Goal: Task Accomplishment & Management: Complete application form

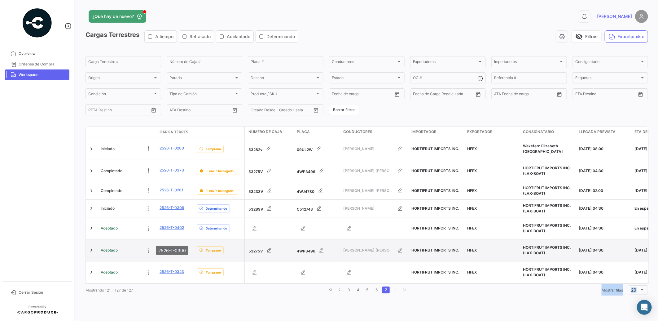
click at [165, 247] on link "2526-T-0300" at bounding box center [172, 250] width 25 height 6
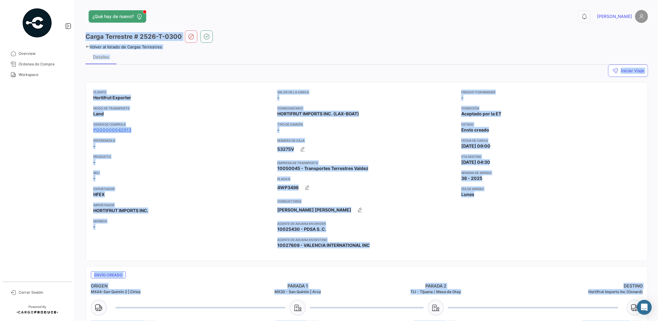
click at [372, 129] on app-card-info-value "-" at bounding box center [366, 130] width 179 height 6
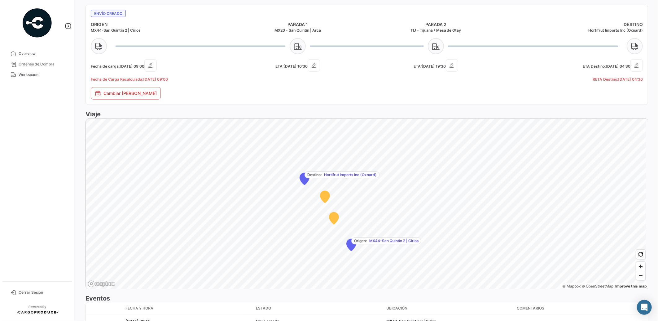
scroll to position [305, 0]
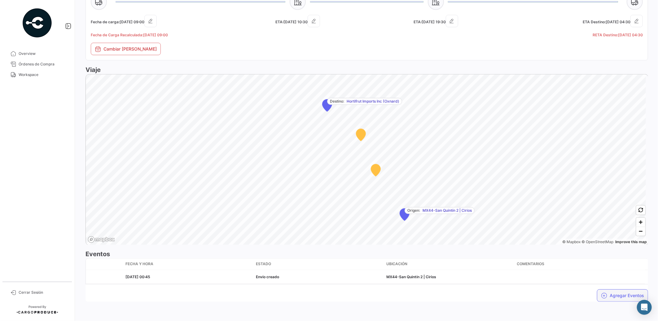
click at [613, 294] on button "Agregar Eventos" at bounding box center [622, 295] width 51 height 12
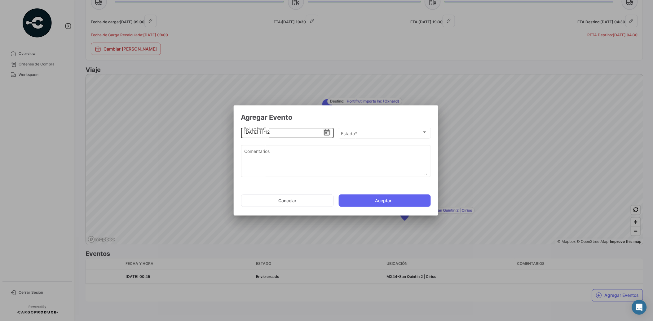
click at [326, 133] on icon "Open calendar" at bounding box center [327, 132] width 6 height 6
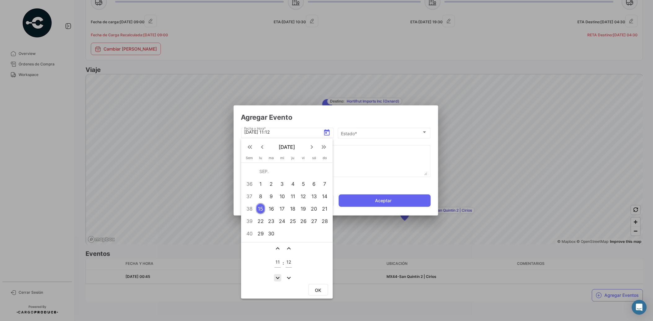
click at [276, 274] on mat-icon "expand_more" at bounding box center [277, 277] width 7 height 7
type input "08"
click at [286, 276] on mat-icon "expand_more" at bounding box center [288, 277] width 7 height 7
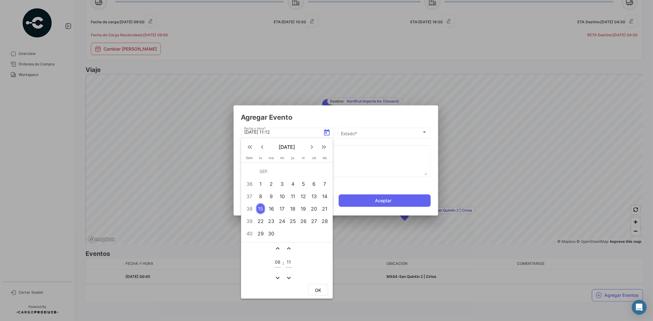
click at [289, 247] on mat-icon "expand_less" at bounding box center [288, 247] width 7 height 7
click at [288, 247] on mat-icon "expand_less" at bounding box center [288, 247] width 7 height 7
type input "15"
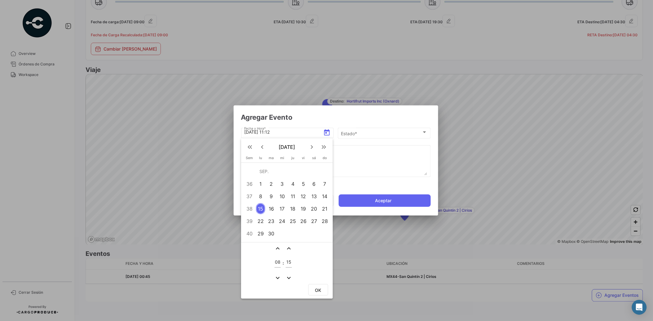
click at [317, 289] on span "OK" at bounding box center [318, 289] width 6 height 5
type input "[DATE] 08:15"
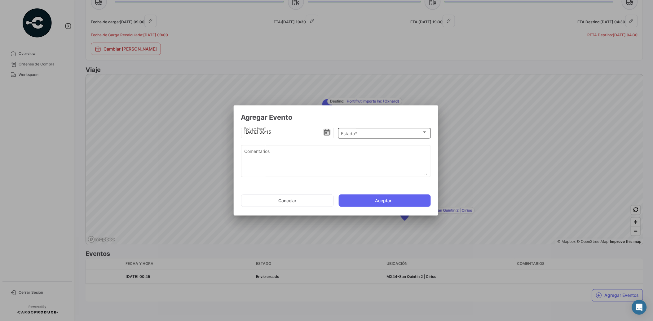
click at [350, 133] on span "Estado *" at bounding box center [381, 133] width 81 height 5
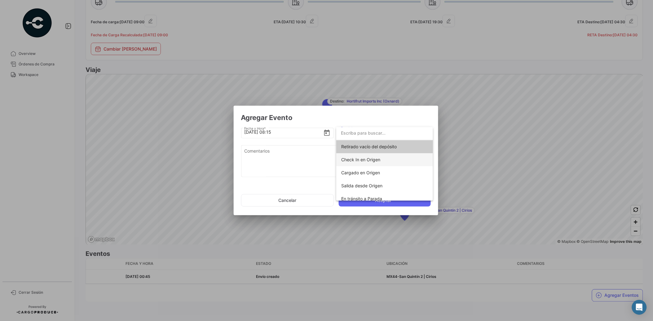
click at [385, 161] on span "Check In en Origen" at bounding box center [384, 159] width 87 height 13
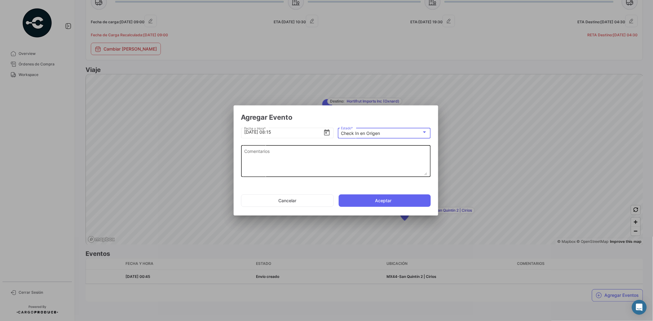
click at [294, 157] on textarea "Comentarios" at bounding box center [335, 161] width 183 height 27
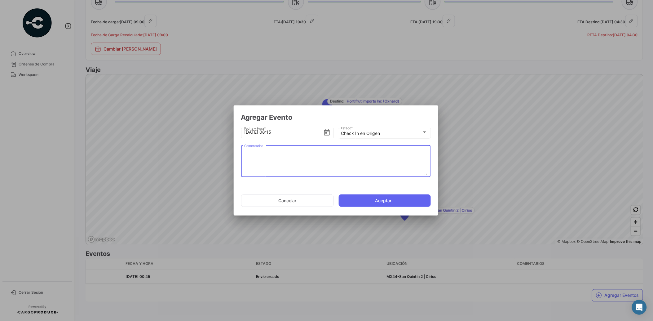
click at [271, 156] on textarea "Comentarios" at bounding box center [335, 161] width 183 height 27
paste textarea "2526-T-0300"
click at [305, 173] on textarea "2526-T-0300" at bounding box center [335, 161] width 183 height 27
type textarea "2526-T-0300"
click at [404, 200] on button "Aceptar" at bounding box center [385, 200] width 92 height 12
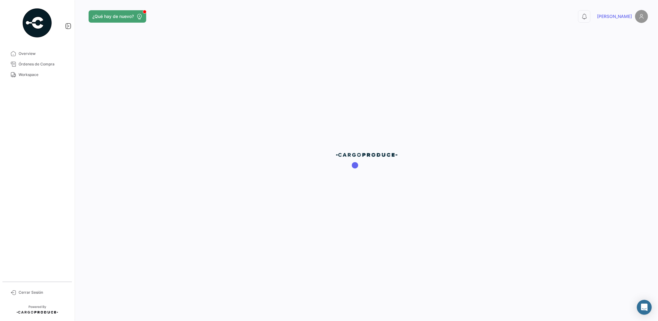
scroll to position [0, 0]
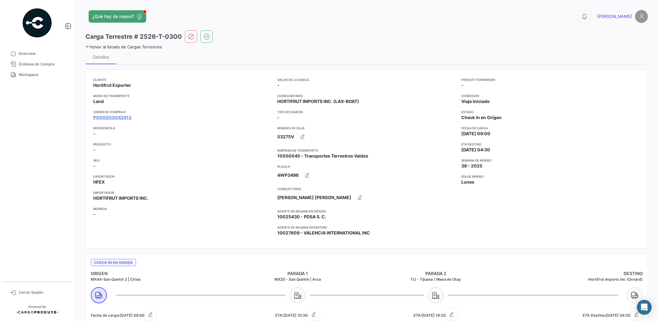
click at [421, 187] on app-card-info-title "Conductores" at bounding box center [366, 188] width 179 height 5
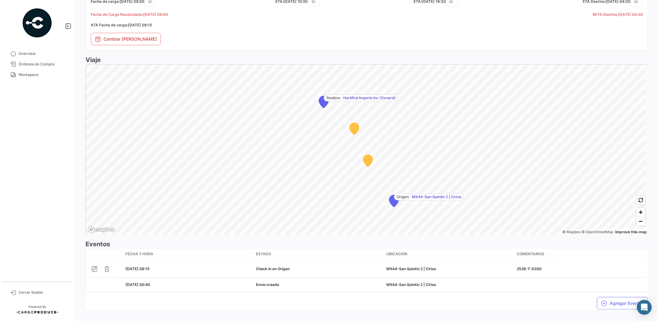
scroll to position [321, 0]
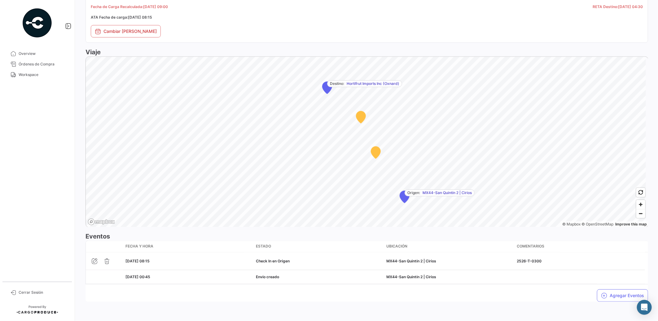
click at [358, 305] on div "Cliente Hortifrut Exporter Modo de Transporte Land Orden de Compra # PO00000042…" at bounding box center [367, 24] width 563 height 563
click at [631, 293] on button "Agregar Eventos" at bounding box center [622, 295] width 51 height 12
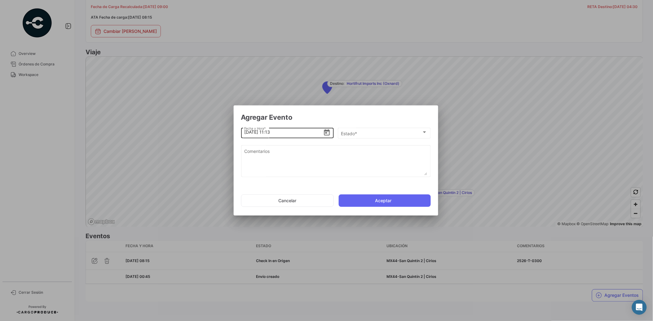
click at [329, 132] on icon "Open calendar" at bounding box center [326, 132] width 7 height 7
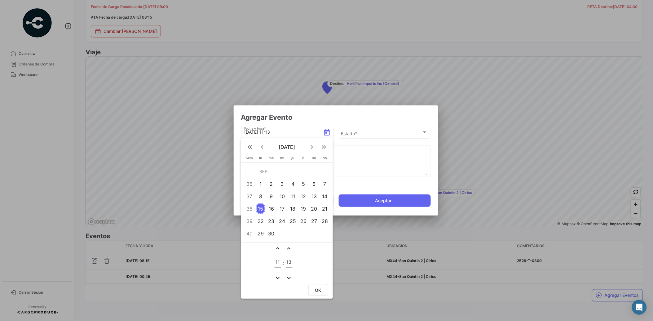
click at [347, 163] on div at bounding box center [326, 160] width 653 height 321
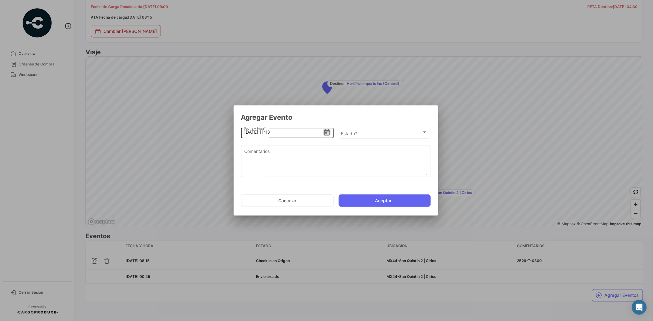
click at [327, 131] on icon "Open calendar" at bounding box center [327, 132] width 6 height 6
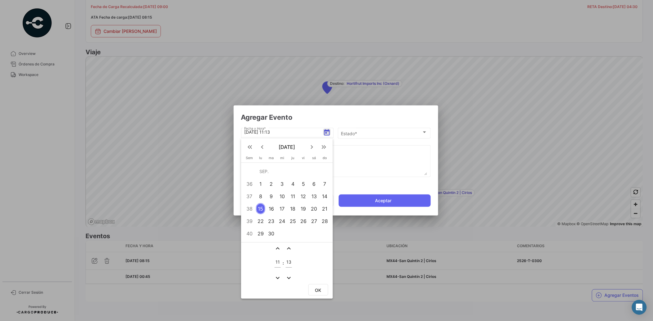
click at [275, 274] on mat-icon "expand_more" at bounding box center [277, 277] width 7 height 7
type input "10"
click at [290, 246] on mat-icon "expand_less" at bounding box center [288, 247] width 7 height 7
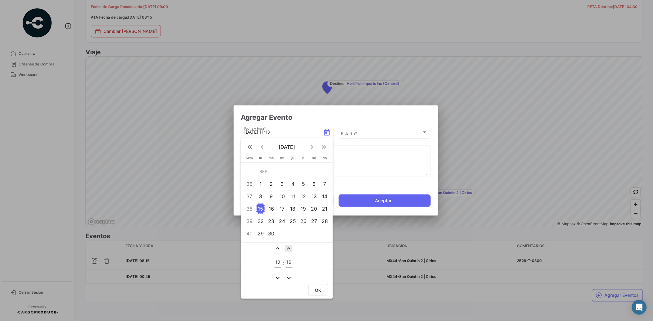
click at [290, 246] on mat-icon "expand_less" at bounding box center [288, 247] width 7 height 7
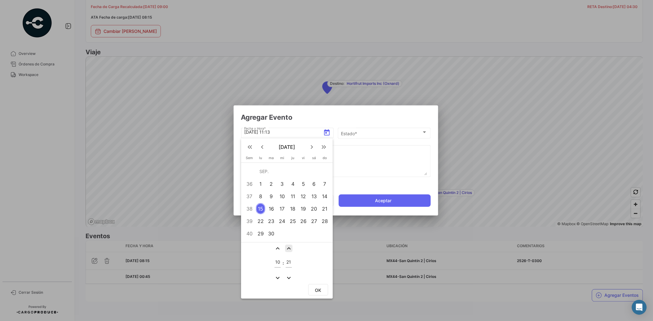
click at [290, 246] on mat-icon "expand_less" at bounding box center [288, 247] width 7 height 7
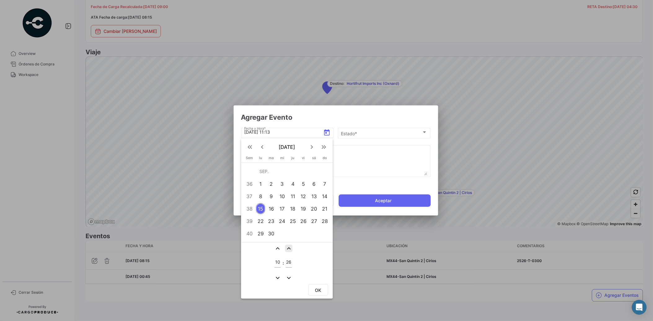
click at [290, 246] on mat-icon "expand_less" at bounding box center [288, 247] width 7 height 7
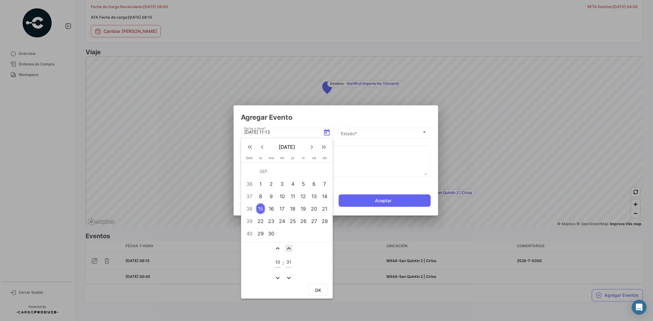
click at [290, 246] on mat-icon "expand_less" at bounding box center [288, 247] width 7 height 7
click at [288, 275] on mat-icon "expand_more" at bounding box center [288, 277] width 7 height 7
type input "30"
click at [318, 287] on span "OK" at bounding box center [318, 289] width 6 height 5
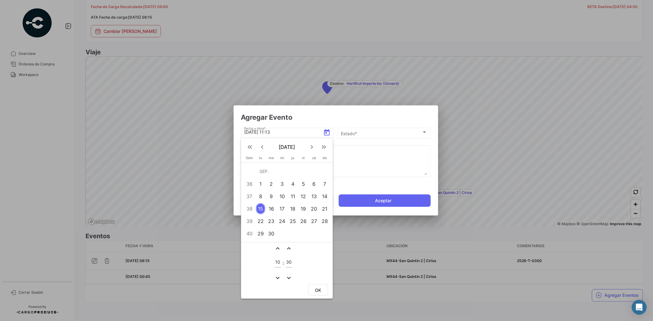
type input "[DATE] 10:30"
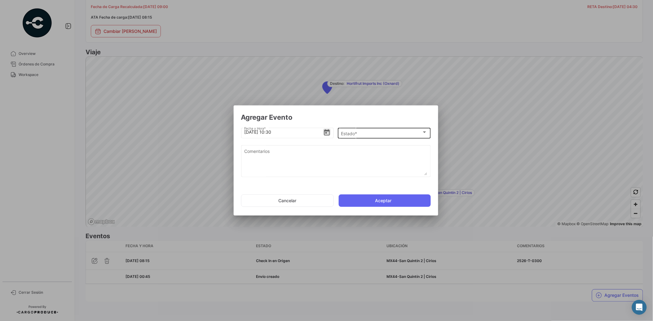
click at [364, 130] on div "Estado * Estado *" at bounding box center [384, 132] width 86 height 12
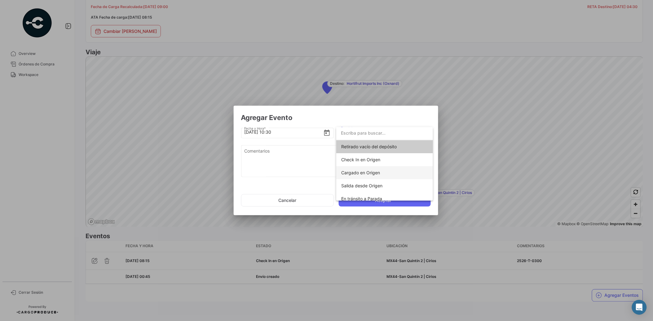
click at [374, 172] on span "Cargado en Origen" at bounding box center [360, 172] width 39 height 5
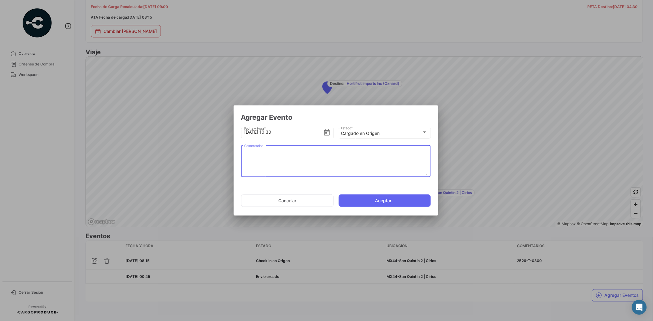
click at [340, 156] on textarea "Comentarios" at bounding box center [335, 161] width 183 height 27
paste textarea "2526-T-0300"
type textarea "2526-T-0300"
drag, startPoint x: 386, startPoint y: 196, endPoint x: 375, endPoint y: 187, distance: 13.8
click at [385, 198] on button "Aceptar" at bounding box center [385, 200] width 92 height 12
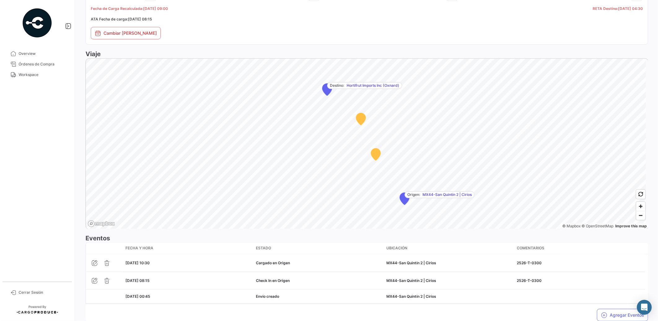
scroll to position [339, 0]
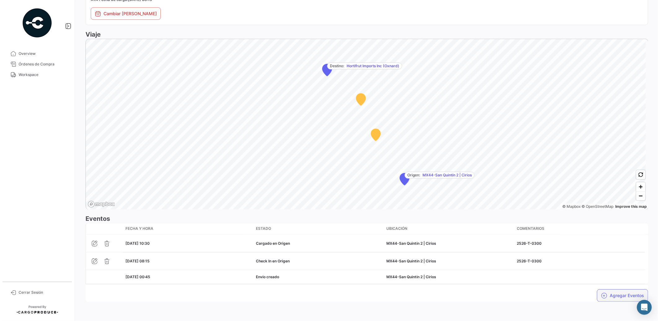
click at [615, 294] on button "Agregar Eventos" at bounding box center [622, 295] width 51 height 12
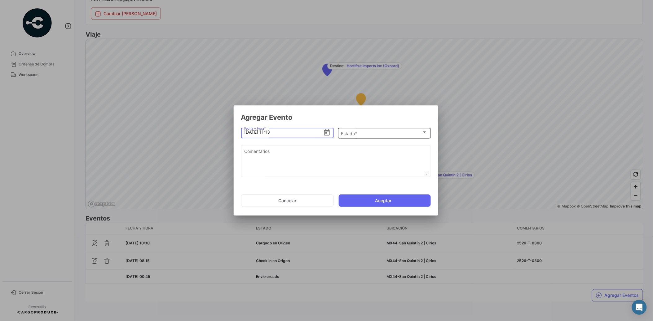
click at [376, 130] on div "Estado * Estado *" at bounding box center [384, 132] width 86 height 12
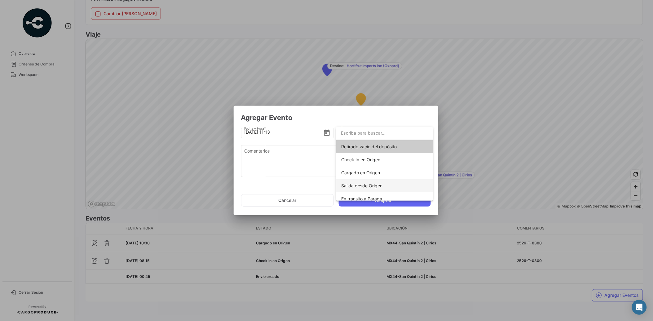
click at [385, 182] on span "Salida desde Origen" at bounding box center [384, 185] width 87 height 13
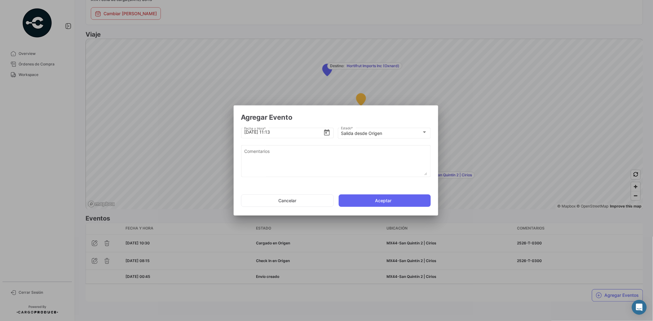
drag, startPoint x: 306, startPoint y: 199, endPoint x: 303, endPoint y: 191, distance: 7.8
click at [306, 199] on button "Cancelar" at bounding box center [287, 200] width 93 height 12
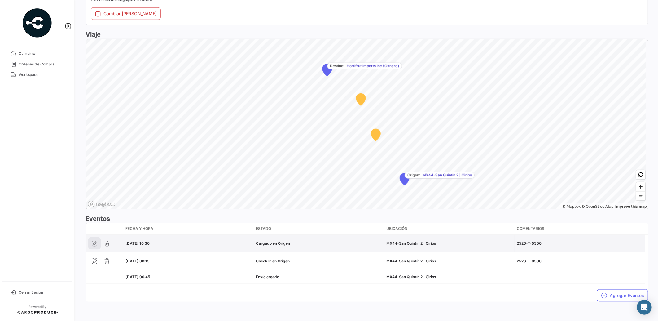
click at [93, 244] on icon "button" at bounding box center [94, 243] width 6 height 6
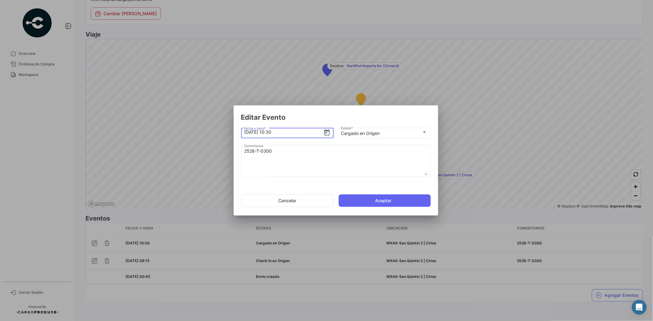
click at [327, 134] on icon "Open calendar" at bounding box center [326, 132] width 7 height 7
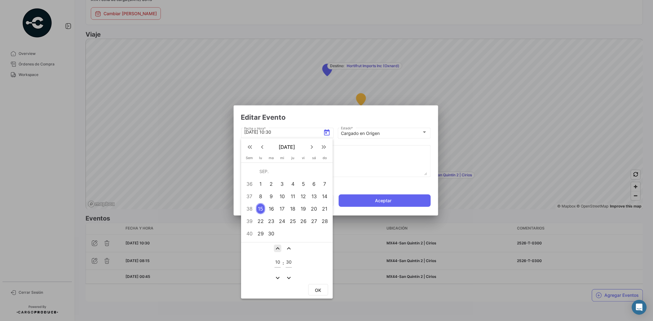
click at [276, 247] on mat-icon "expand_less" at bounding box center [277, 247] width 7 height 7
click at [278, 274] on mat-icon "expand_more" at bounding box center [277, 277] width 7 height 7
type input "09"
click at [285, 276] on mat-icon "expand_more" at bounding box center [288, 277] width 7 height 7
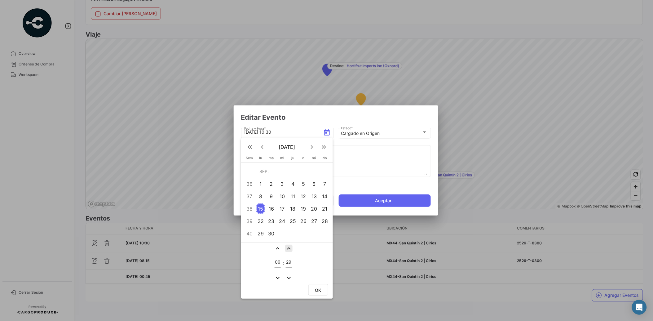
click at [289, 245] on mat-icon "expand_less" at bounding box center [288, 247] width 7 height 7
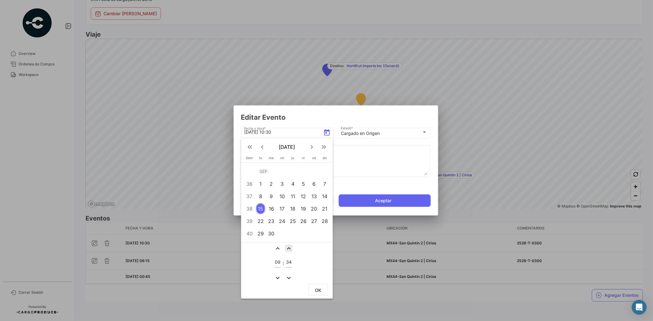
click at [289, 245] on mat-icon "expand_less" at bounding box center [288, 247] width 7 height 7
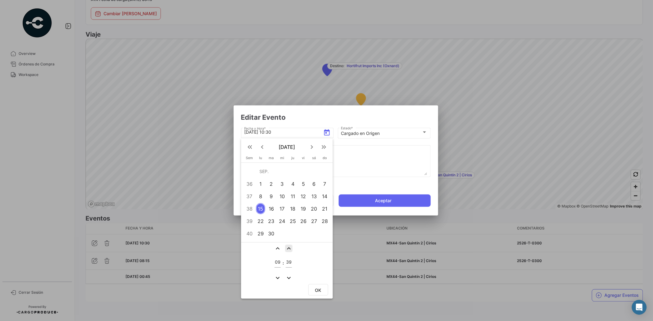
click at [289, 245] on mat-icon "expand_less" at bounding box center [288, 247] width 7 height 7
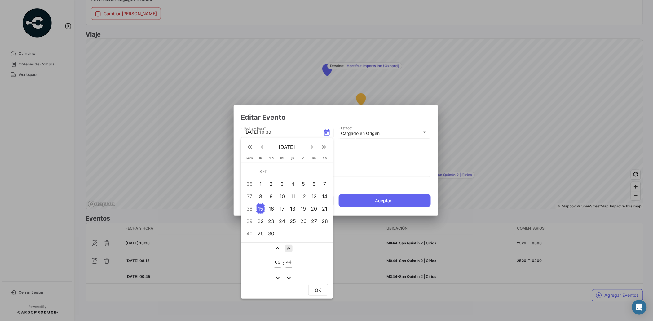
click at [289, 245] on mat-icon "expand_less" at bounding box center [288, 247] width 7 height 7
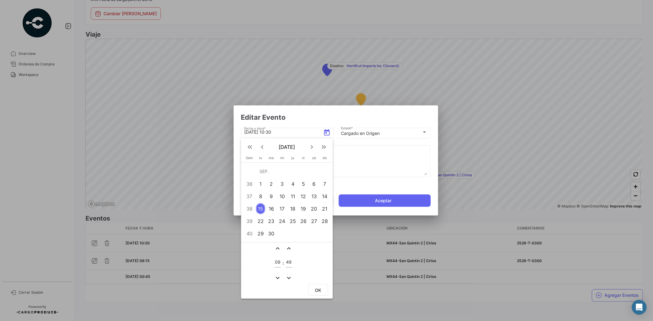
click at [289, 245] on mat-icon "expand_less" at bounding box center [288, 247] width 7 height 7
type input "50"
click at [322, 290] on button "OK" at bounding box center [318, 289] width 20 height 11
type input "[DATE] 09:50"
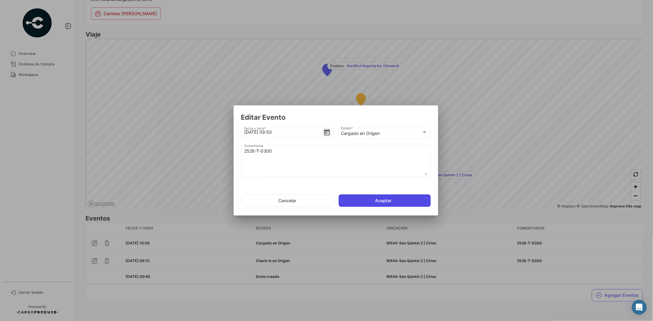
click at [386, 202] on button "Aceptar" at bounding box center [385, 200] width 92 height 12
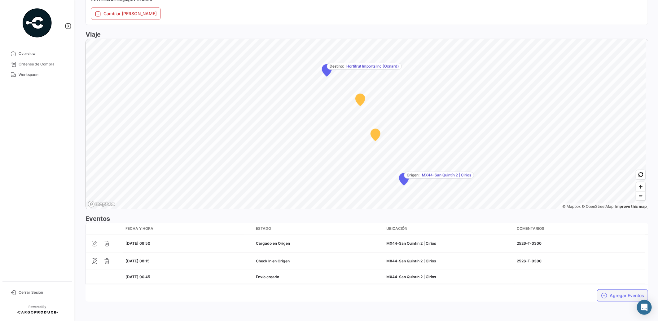
click at [612, 297] on button "Agregar Eventos" at bounding box center [622, 295] width 51 height 12
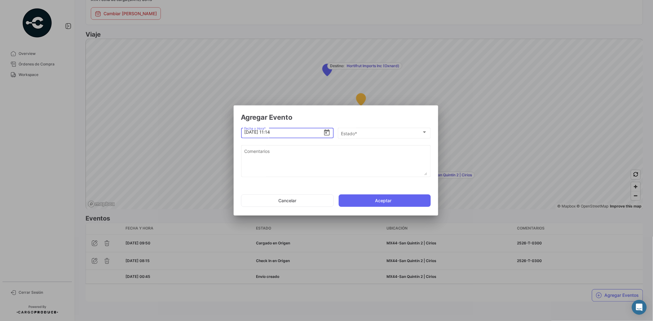
click at [328, 134] on icon "Open calendar" at bounding box center [326, 132] width 7 height 7
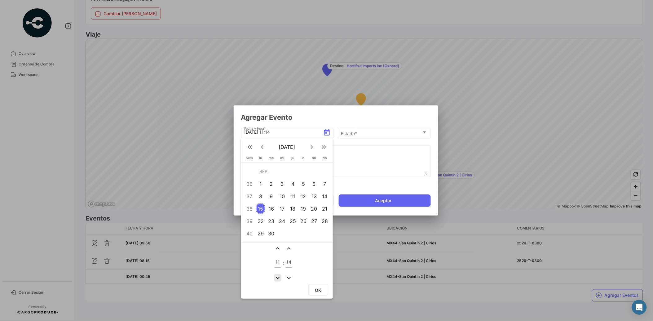
click at [274, 274] on mat-icon "expand_more" at bounding box center [277, 277] width 7 height 7
type input "10"
click at [288, 245] on mat-icon "expand_less" at bounding box center [288, 247] width 7 height 7
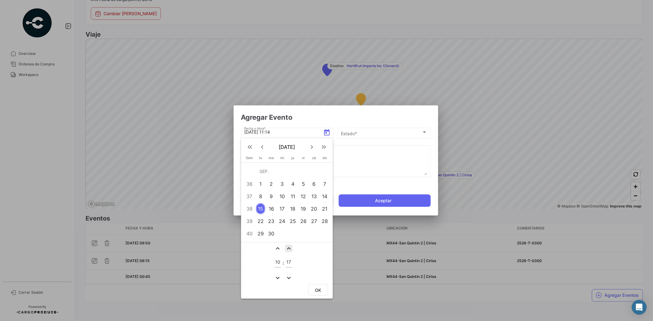
click at [288, 246] on mat-icon "expand_less" at bounding box center [288, 247] width 7 height 7
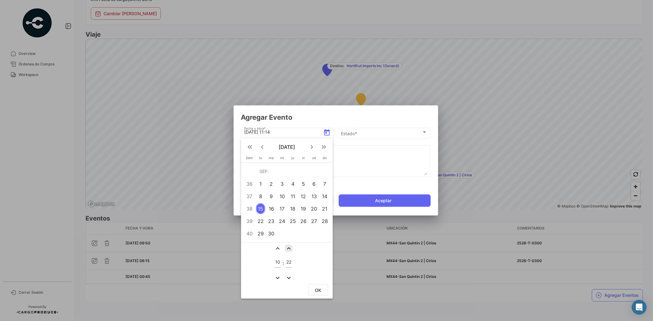
click at [288, 246] on mat-icon "expand_less" at bounding box center [288, 247] width 7 height 7
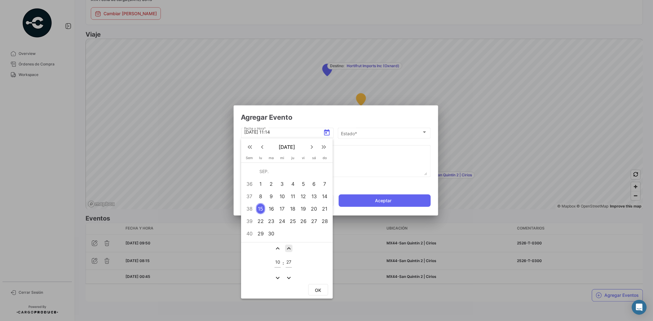
click at [288, 246] on mat-icon "expand_less" at bounding box center [288, 247] width 7 height 7
click at [287, 244] on mat-icon "expand_less" at bounding box center [288, 247] width 7 height 7
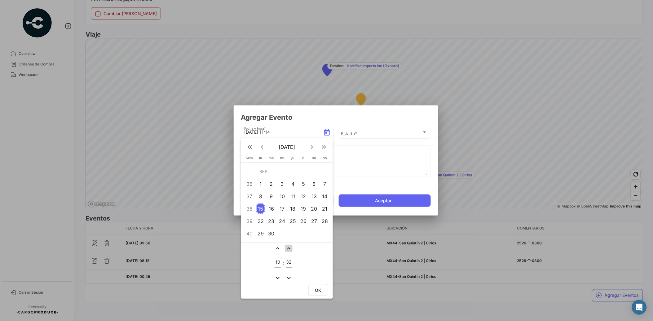
click at [287, 244] on mat-icon "expand_less" at bounding box center [288, 247] width 7 height 7
drag, startPoint x: 289, startPoint y: 276, endPoint x: 311, endPoint y: 282, distance: 22.3
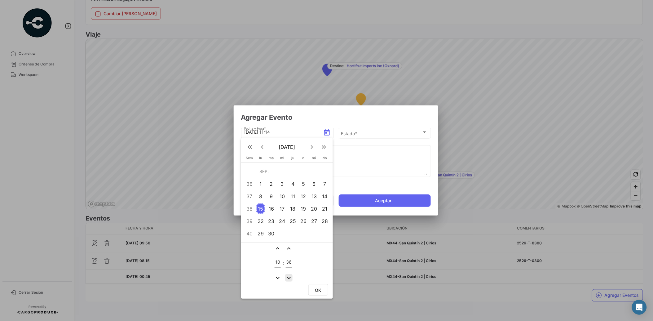
click at [290, 276] on mat-icon "expand_more" at bounding box center [288, 277] width 7 height 7
type input "35"
click at [322, 288] on button "OK" at bounding box center [318, 289] width 20 height 11
type input "[DATE] 10:35"
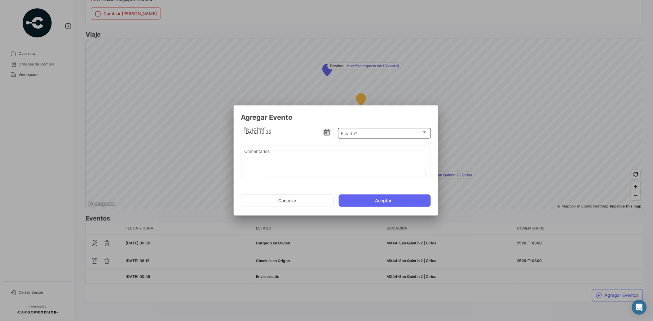
click at [377, 133] on div "Estado *" at bounding box center [381, 133] width 81 height 5
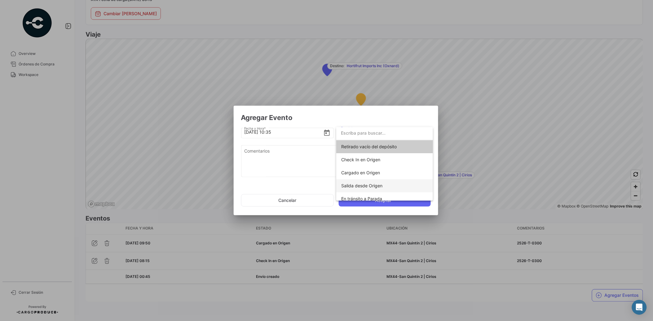
click at [379, 183] on span "Salida desde Origen" at bounding box center [361, 185] width 41 height 5
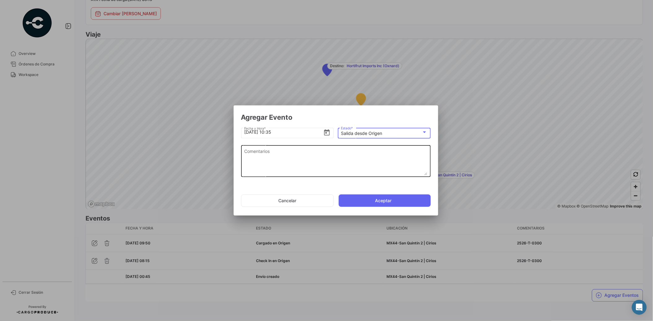
click at [306, 155] on textarea "Comentarios" at bounding box center [335, 161] width 183 height 27
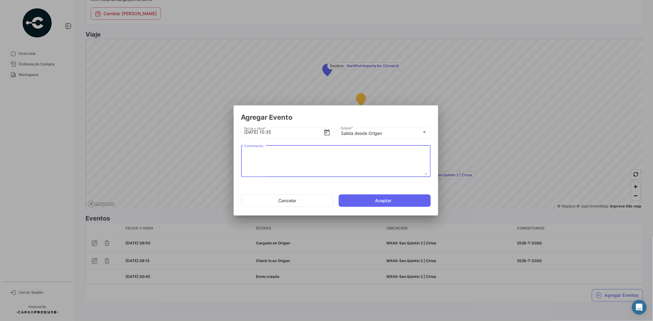
paste textarea "2526-T-0300"
type textarea "2526-T-0300"
click at [398, 201] on button "Aceptar" at bounding box center [385, 200] width 92 height 12
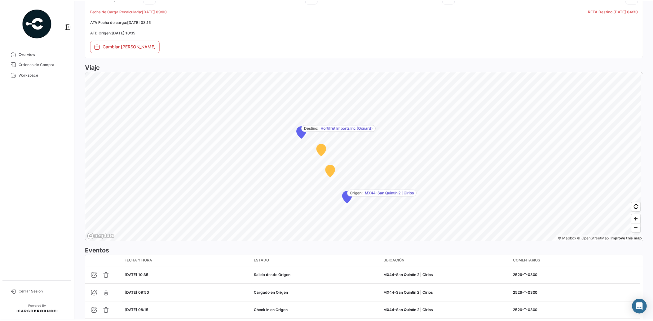
scroll to position [367, 0]
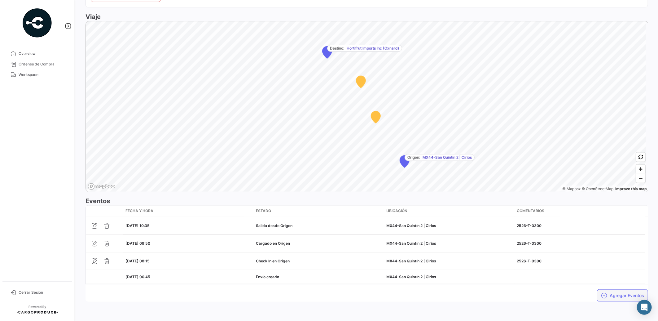
click at [624, 298] on button "Agregar Eventos" at bounding box center [622, 295] width 51 height 12
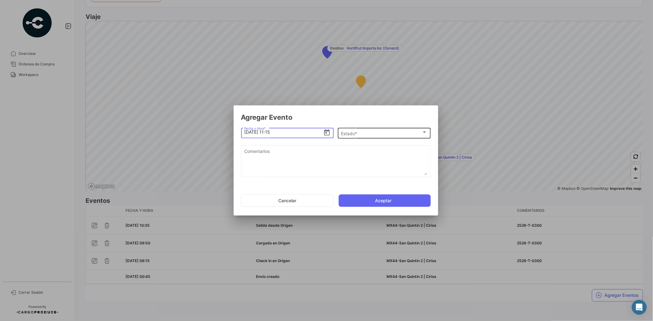
click at [354, 131] on span "Estado *" at bounding box center [381, 133] width 81 height 5
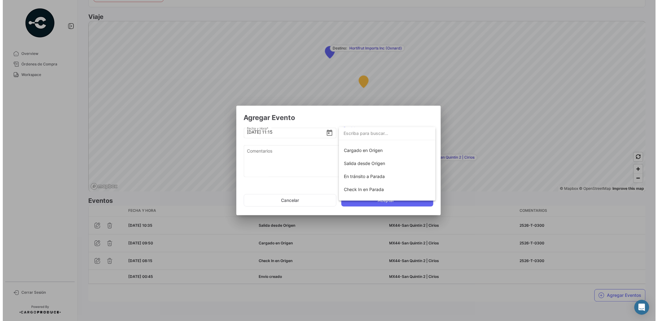
scroll to position [25, 0]
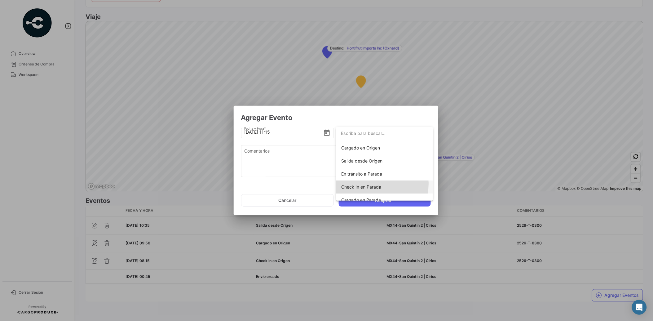
click at [379, 184] on span "Check In en Parada" at bounding box center [361, 186] width 40 height 5
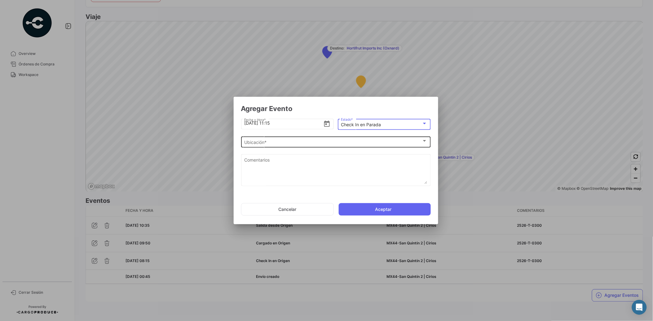
click at [274, 144] on div "Ubicación *" at bounding box center [333, 142] width 178 height 5
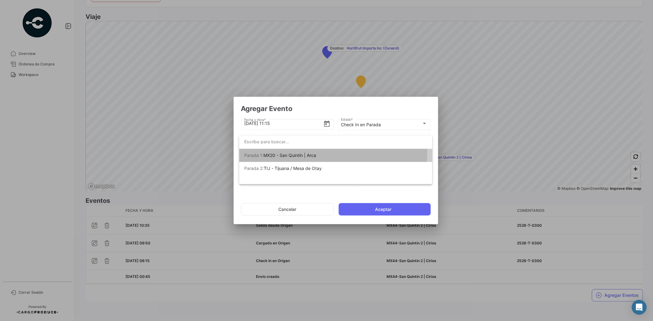
click at [297, 152] on span "MX20 - San Quintín | Arca" at bounding box center [289, 154] width 53 height 5
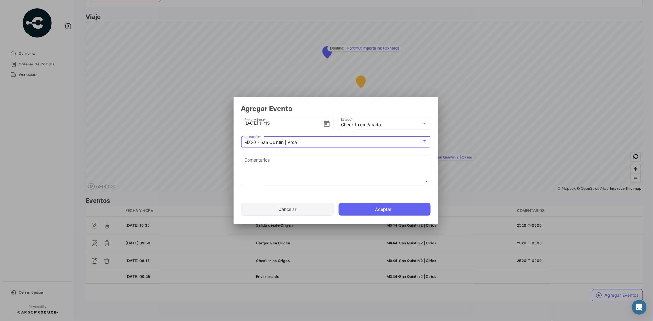
click at [303, 211] on button "Cancelar" at bounding box center [287, 209] width 93 height 12
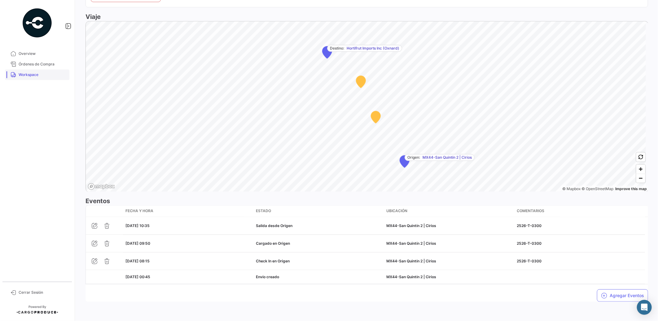
click at [34, 73] on span "Workspace" at bounding box center [43, 75] width 48 height 6
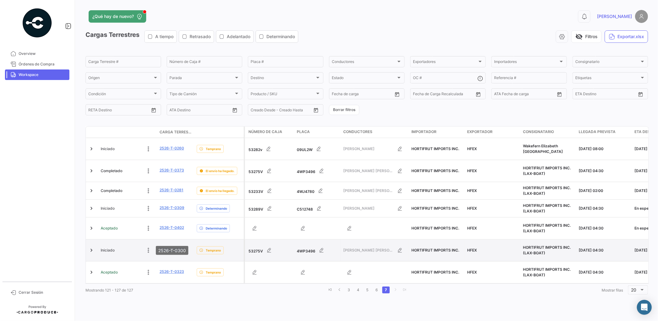
click at [165, 247] on link "2526-T-0300" at bounding box center [172, 250] width 25 height 6
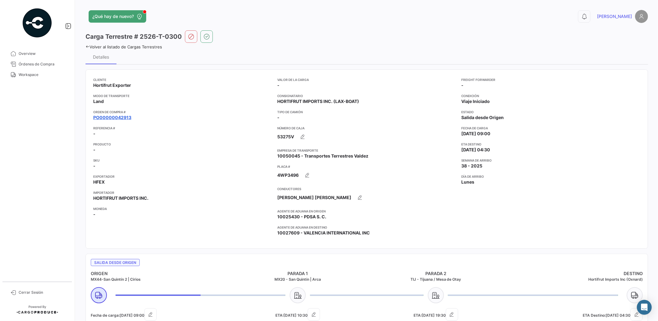
click at [125, 116] on link "PO00000042913" at bounding box center [112, 117] width 38 height 6
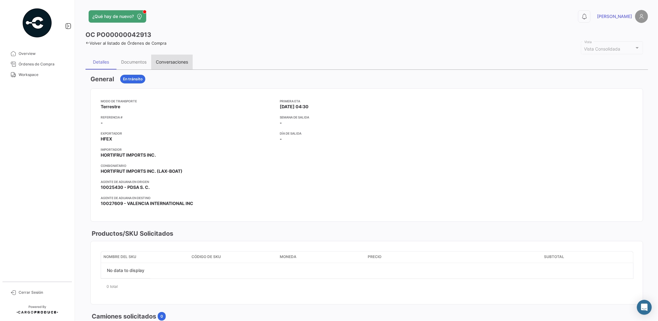
click at [181, 61] on div "Conversaciones" at bounding box center [172, 61] width 32 height 5
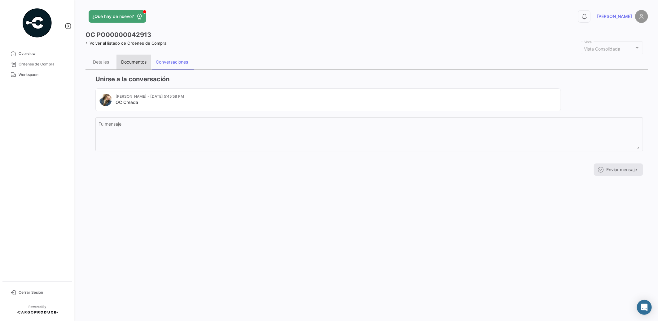
click at [137, 60] on div "Documentos" at bounding box center [133, 61] width 25 height 5
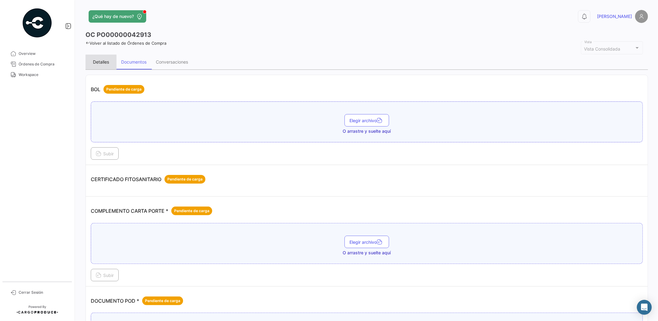
click at [101, 60] on div "Detalles" at bounding box center [101, 61] width 16 height 5
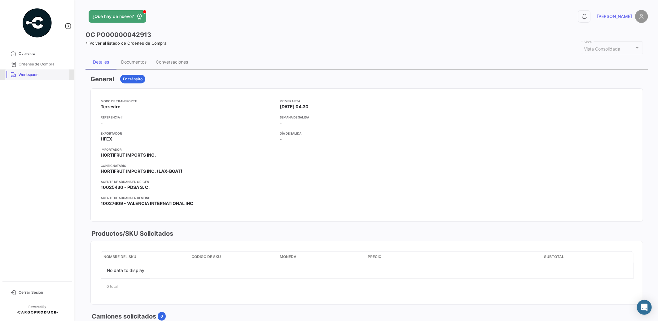
click at [21, 72] on span "Workspace" at bounding box center [43, 75] width 48 height 6
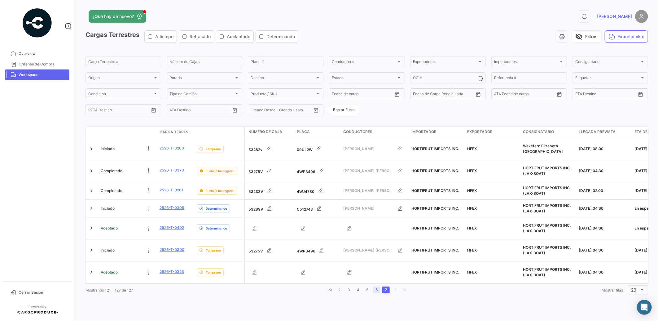
click at [377, 286] on link "6" at bounding box center [376, 289] width 7 height 7
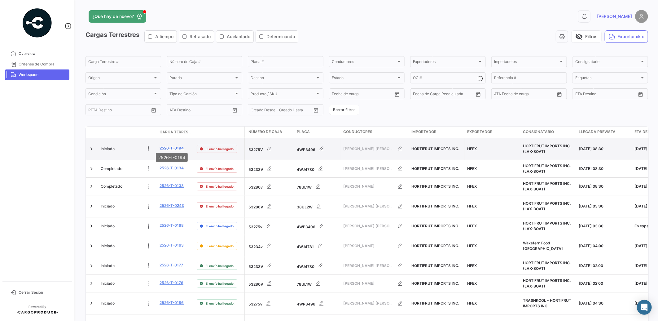
click at [172, 145] on link "2526-T-0194" at bounding box center [172, 148] width 24 height 6
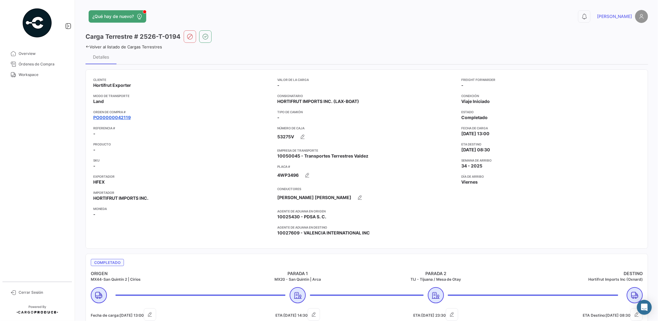
click at [118, 116] on link "PO00000042119" at bounding box center [111, 117] width 37 height 6
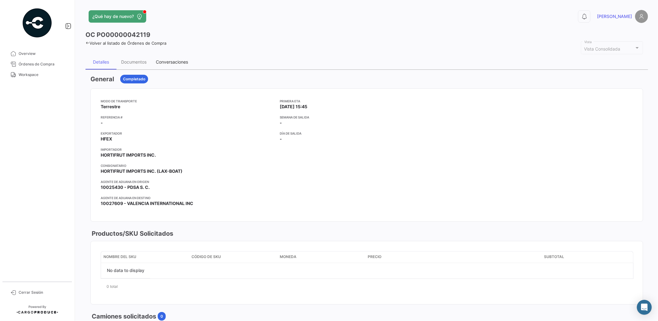
click at [174, 56] on div "Conversaciones" at bounding box center [172, 62] width 42 height 15
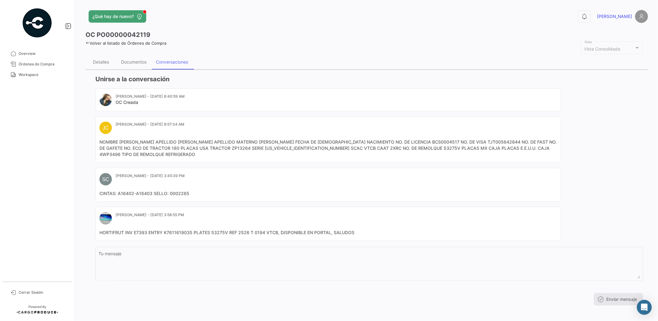
drag, startPoint x: 130, startPoint y: 160, endPoint x: 88, endPoint y: 141, distance: 46.8
click at [88, 141] on div "Unirse a la conversación [PERSON_NAME] - [DATE] 8:40:59 AM OC Creada [PERSON_NA…" at bounding box center [367, 190] width 563 height 240
copy mat-card-content "NOMBRE [PERSON_NAME] APELLIDO [PERSON_NAME] APELLIDO MATERNO [PERSON_NAME] FECH…"
drag, startPoint x: 20, startPoint y: 73, endPoint x: 20, endPoint y: 66, distance: 7.2
click at [20, 73] on span "Workspace" at bounding box center [43, 75] width 48 height 6
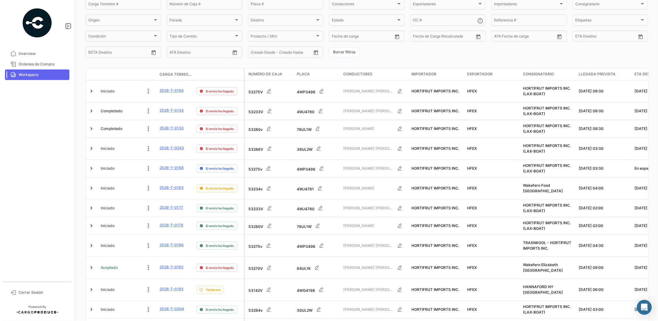
scroll to position [216, 0]
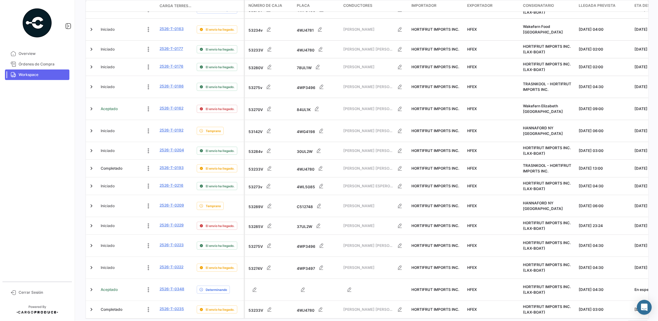
click at [386, 320] on link "7" at bounding box center [386, 324] width 7 height 7
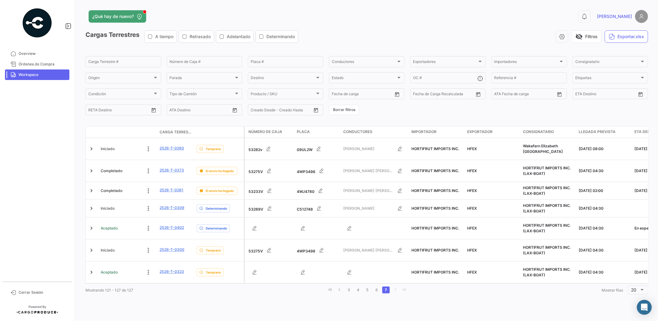
scroll to position [0, 0]
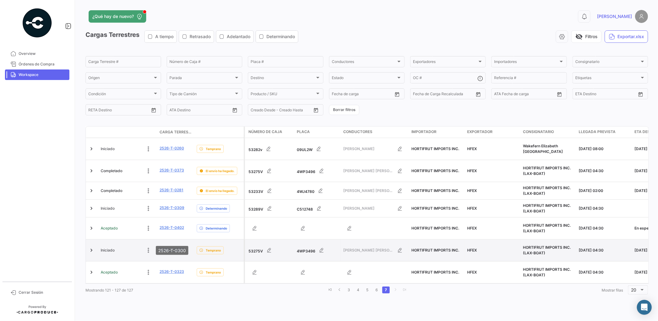
click at [173, 247] on link "2526-T-0300" at bounding box center [172, 250] width 25 height 6
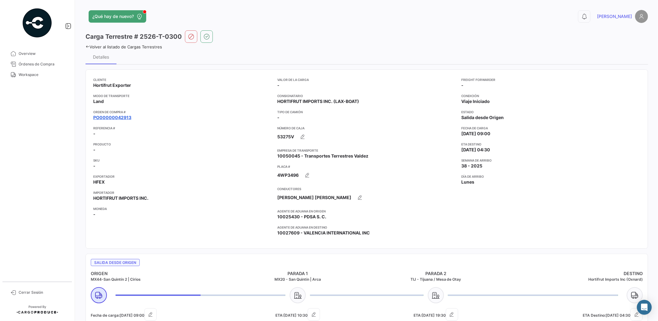
click at [116, 115] on link "PO00000042913" at bounding box center [112, 117] width 38 height 6
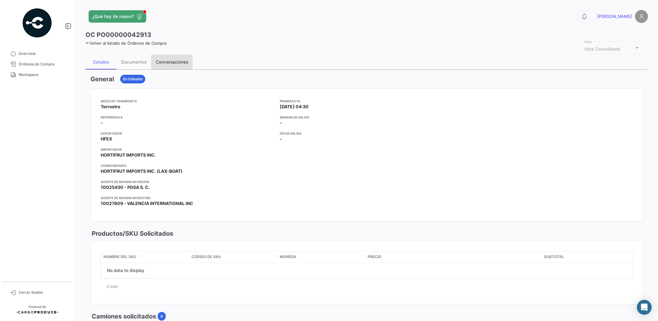
click at [177, 62] on div "Conversaciones" at bounding box center [172, 61] width 32 height 5
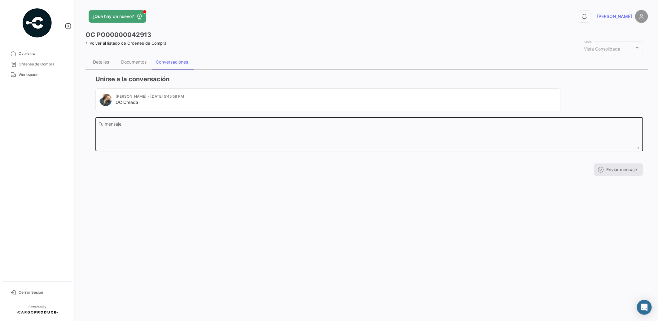
drag, startPoint x: 146, startPoint y: 134, endPoint x: 145, endPoint y: 127, distance: 6.3
click at [146, 132] on textarea "Tu mensaje" at bounding box center [369, 135] width 541 height 27
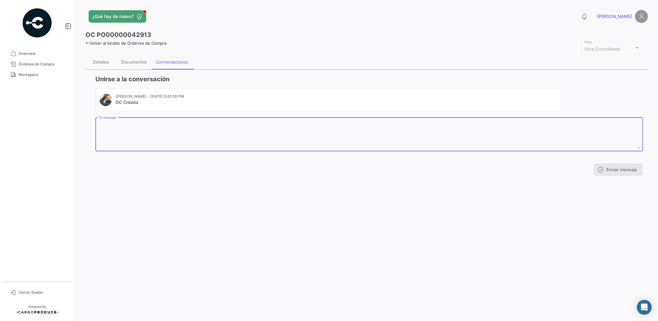
paste textarea "NOMBRE [PERSON_NAME] APELLIDO [PERSON_NAME] APELLIDO MATERNO [PERSON_NAME] FECH…"
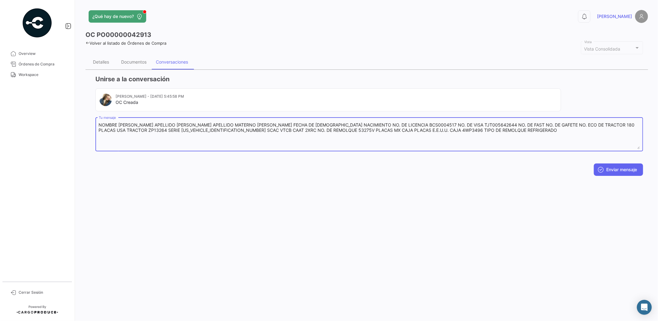
type textarea "NOMBRE [PERSON_NAME] APELLIDO [PERSON_NAME] APELLIDO MATERNO [PERSON_NAME] FECH…"
drag, startPoint x: 151, startPoint y: 180, endPoint x: 658, endPoint y: 181, distance: 506.9
click at [173, 182] on div "¿Qué hay de nuevo? 0 [PERSON_NAME] OC PO00000042913 Volver al listado de Órdene…" at bounding box center [367, 160] width 582 height 321
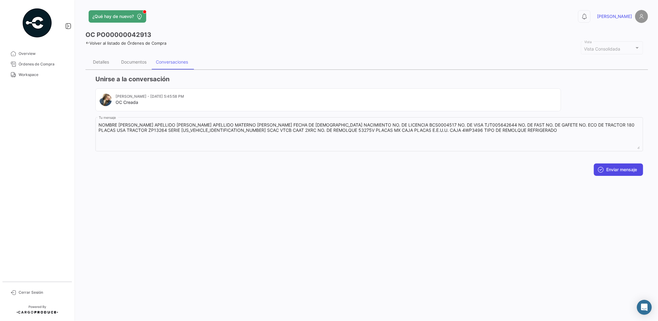
click at [617, 169] on button "Enviar mensaje" at bounding box center [618, 169] width 49 height 12
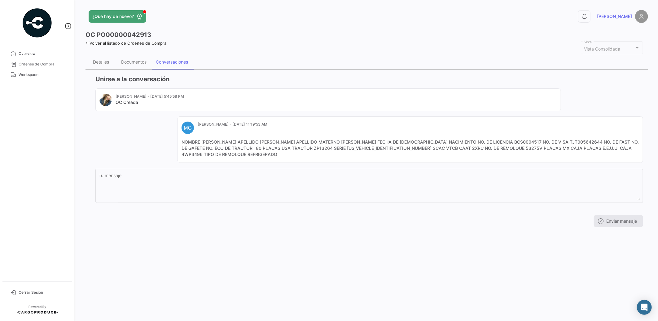
drag, startPoint x: 373, startPoint y: 278, endPoint x: 0, endPoint y: 120, distance: 405.5
click at [367, 274] on div "¿Qué hay de nuevo? 0 [PERSON_NAME] OC PO00000042913 Volver al listado de Órdene…" at bounding box center [367, 160] width 582 height 321
click at [29, 72] on span "Workspace" at bounding box center [43, 75] width 48 height 6
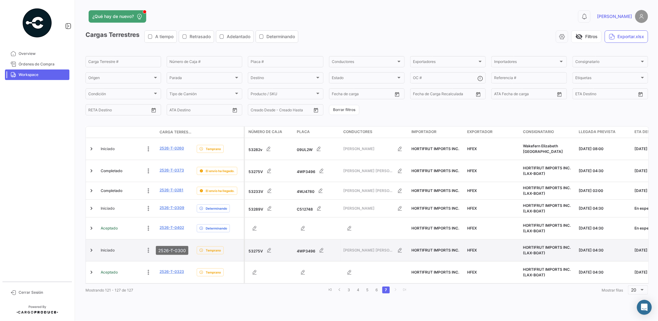
click at [177, 247] on link "2526-T-0300" at bounding box center [172, 250] width 25 height 6
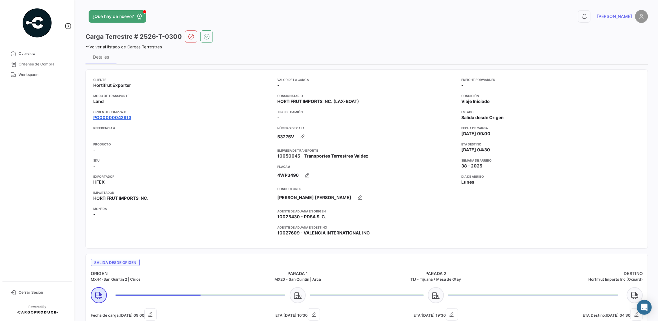
click at [118, 115] on link "PO00000042913" at bounding box center [112, 117] width 38 height 6
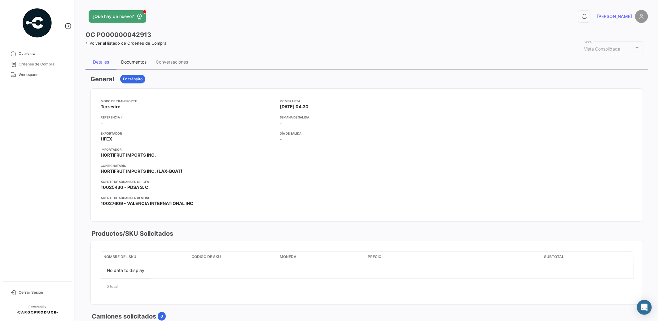
click at [136, 55] on div "Documentos" at bounding box center [133, 62] width 35 height 15
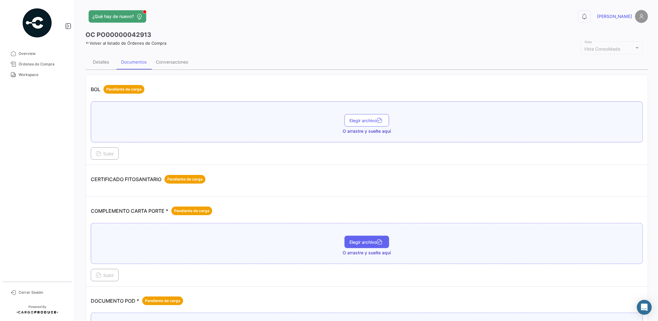
click at [362, 239] on span "Elegir archivo" at bounding box center [366, 241] width 35 height 5
click at [102, 274] on span "Subir" at bounding box center [105, 274] width 18 height 5
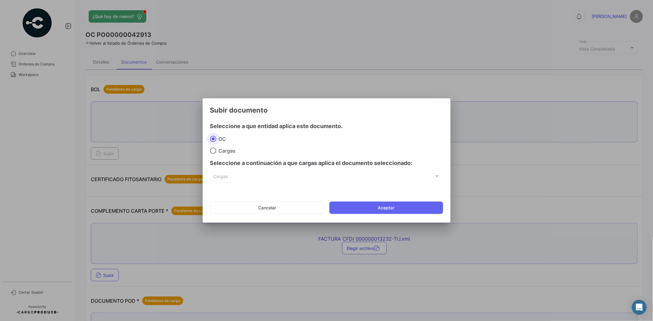
click at [224, 145] on mat-radio-group "OC Cargas" at bounding box center [326, 144] width 233 height 18
click at [224, 149] on span "Cargas" at bounding box center [225, 150] width 19 height 6
click at [216, 149] on input "Cargas" at bounding box center [213, 150] width 6 height 6
radio input "true"
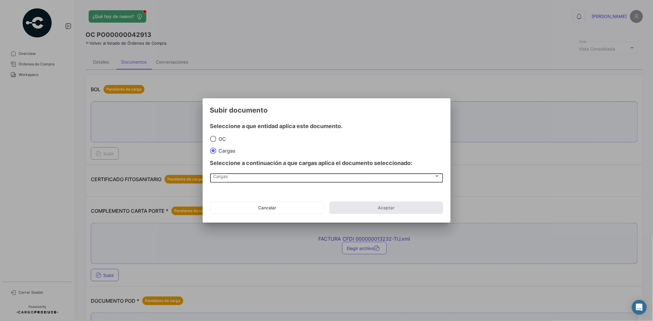
click at [245, 181] on div "Cargas Cargas" at bounding box center [326, 177] width 226 height 11
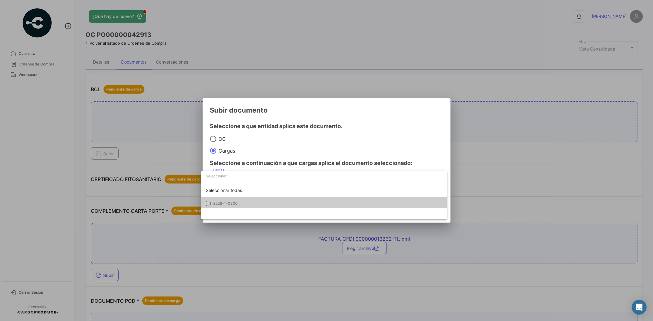
click at [240, 209] on div "Seleccionar todas 2526-T-0300" at bounding box center [324, 195] width 246 height 48
click at [240, 204] on span "2526-T-0300" at bounding box center [256, 203] width 87 height 6
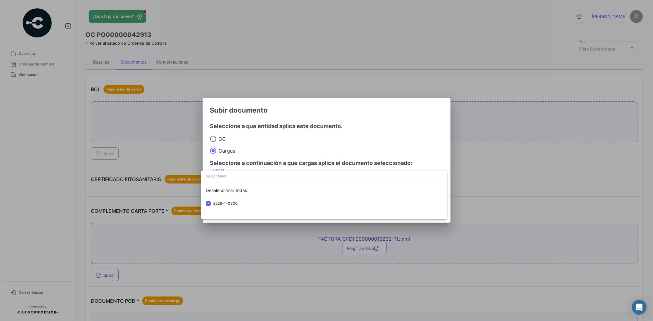
click at [252, 143] on div at bounding box center [326, 160] width 653 height 321
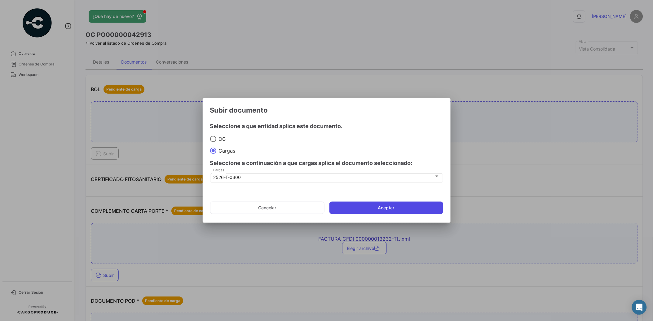
click at [382, 212] on button "Aceptar" at bounding box center [386, 207] width 114 height 12
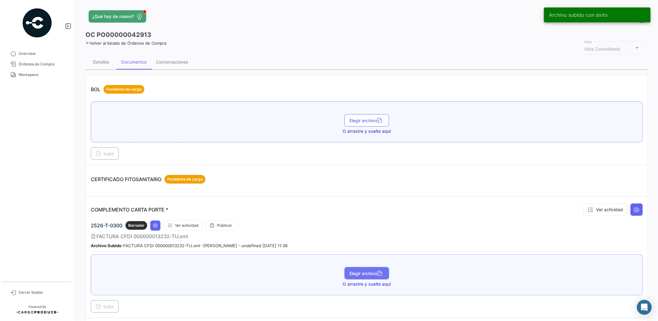
click at [363, 271] on span "Elegir archivo" at bounding box center [366, 272] width 35 height 5
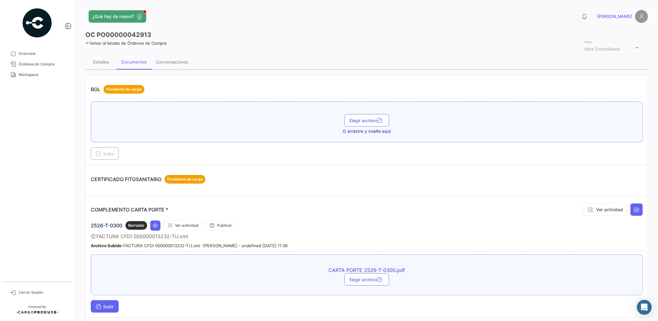
click at [107, 307] on span "Subir" at bounding box center [105, 306] width 18 height 5
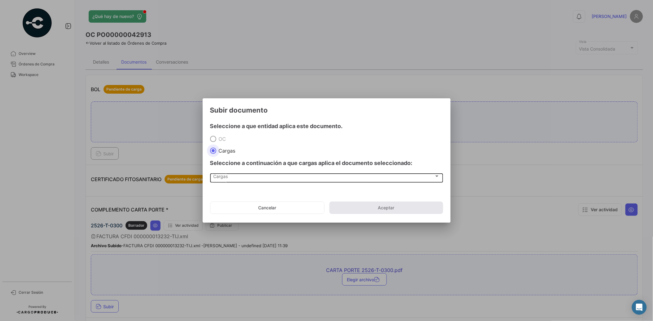
click at [225, 173] on div "Cargas Cargas" at bounding box center [326, 177] width 226 height 11
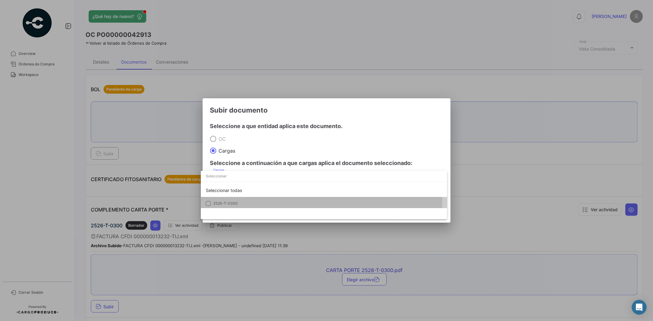
click at [229, 200] on mat-option "2526-T-0300" at bounding box center [324, 203] width 246 height 13
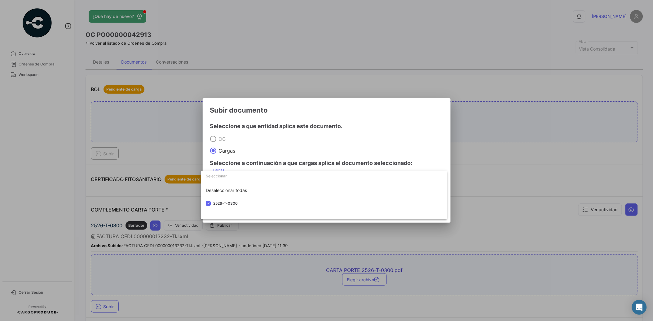
click at [265, 149] on div at bounding box center [326, 160] width 653 height 321
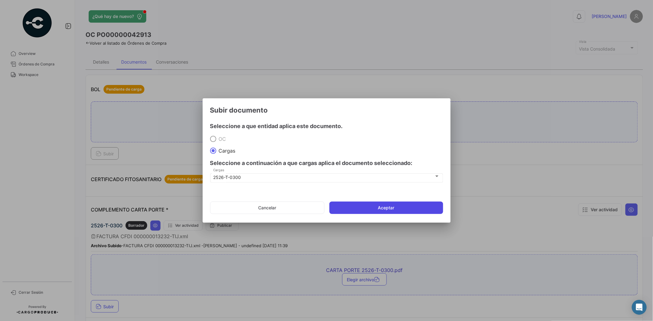
click at [415, 210] on button "Aceptar" at bounding box center [386, 207] width 114 height 12
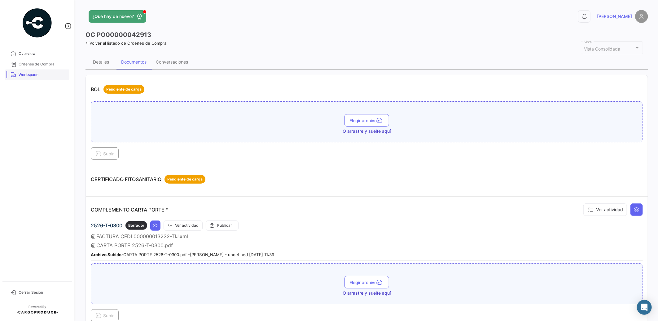
click at [20, 77] on span "Workspace" at bounding box center [43, 75] width 48 height 6
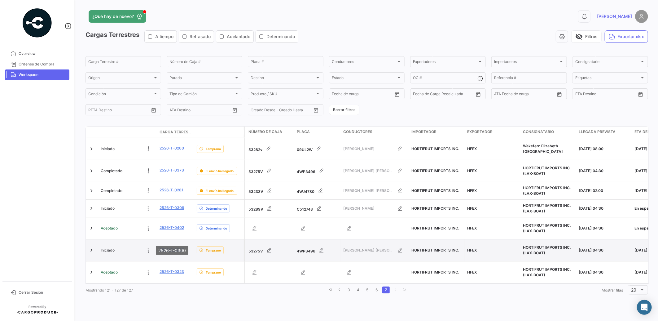
click at [173, 247] on link "2526-T-0300" at bounding box center [172, 250] width 25 height 6
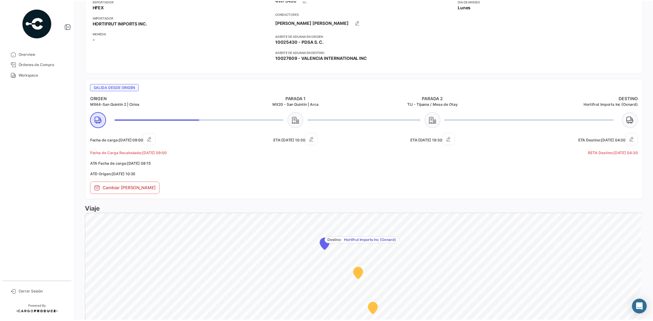
scroll to position [367, 0]
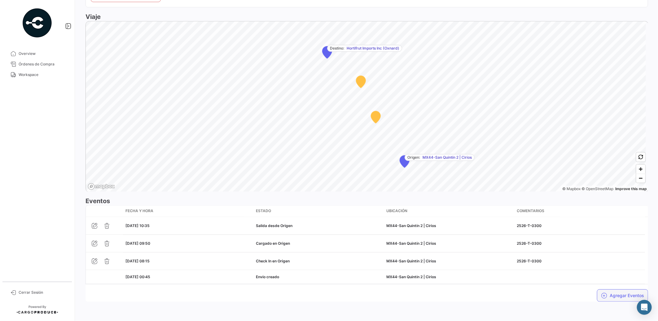
click at [618, 295] on button "Agregar Eventos" at bounding box center [622, 295] width 51 height 12
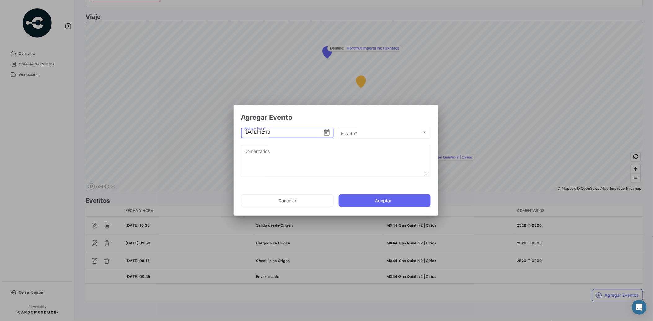
click at [327, 133] on icon "Open calendar" at bounding box center [326, 132] width 7 height 7
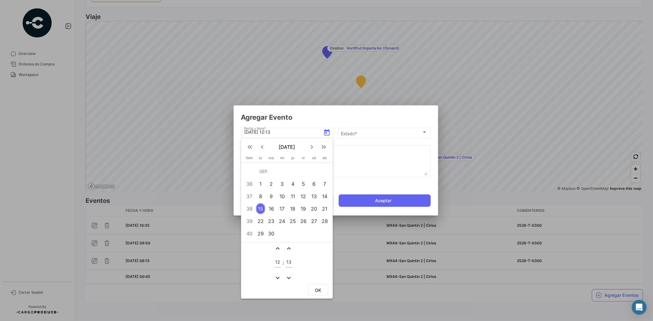
click at [277, 244] on mat-icon "expand_less" at bounding box center [277, 247] width 7 height 7
click at [277, 245] on mat-icon "expand_less" at bounding box center [277, 247] width 7 height 7
click at [277, 276] on mat-icon "expand_more" at bounding box center [277, 277] width 7 height 7
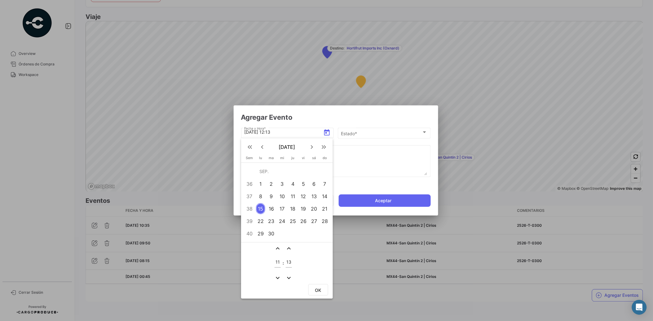
click at [277, 276] on mat-icon "expand_more" at bounding box center [277, 277] width 7 height 7
click at [278, 245] on mat-icon "expand_less" at bounding box center [277, 247] width 7 height 7
type input "11"
click at [288, 274] on mat-icon "expand_more" at bounding box center [288, 277] width 7 height 7
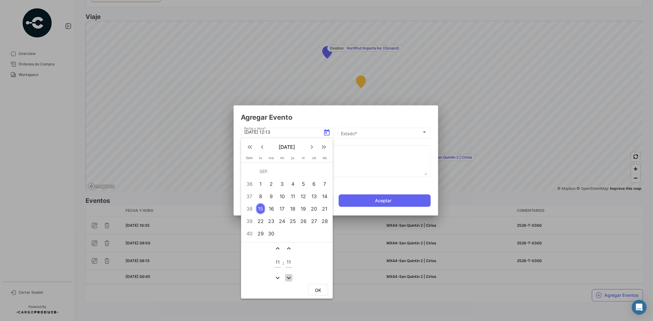
click at [288, 274] on mat-icon "expand_more" at bounding box center [288, 277] width 7 height 7
type input "10"
drag, startPoint x: 323, startPoint y: 286, endPoint x: 319, endPoint y: 280, distance: 7.5
click at [322, 286] on button "OK" at bounding box center [318, 289] width 20 height 11
type input "[DATE] 11:10"
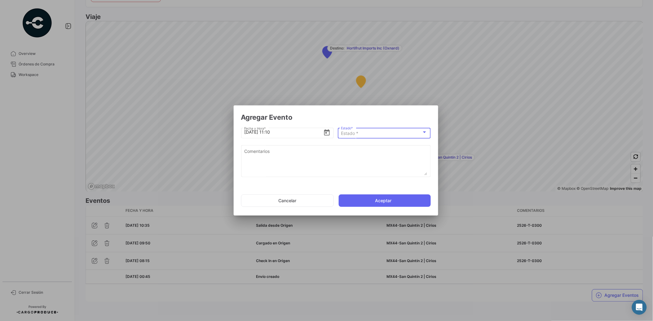
click at [368, 134] on div "Estado *" at bounding box center [381, 133] width 81 height 5
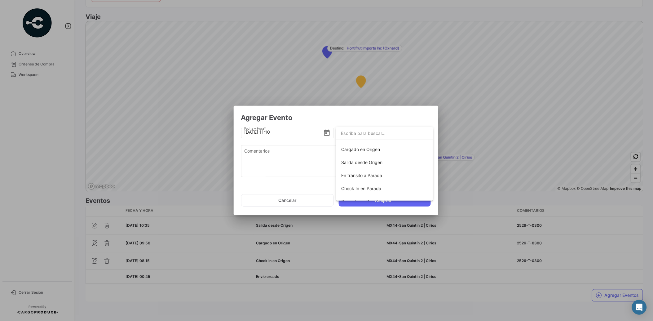
scroll to position [26, 0]
drag, startPoint x: 395, startPoint y: 181, endPoint x: 394, endPoint y: 175, distance: 6.2
click at [395, 181] on span "Check In en Parada" at bounding box center [384, 185] width 87 height 13
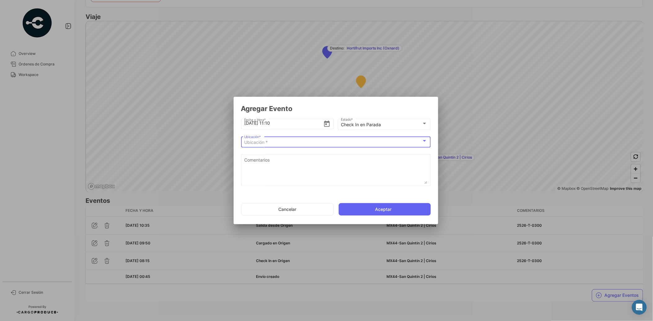
click at [286, 140] on div "Ubicación *" at bounding box center [333, 142] width 178 height 5
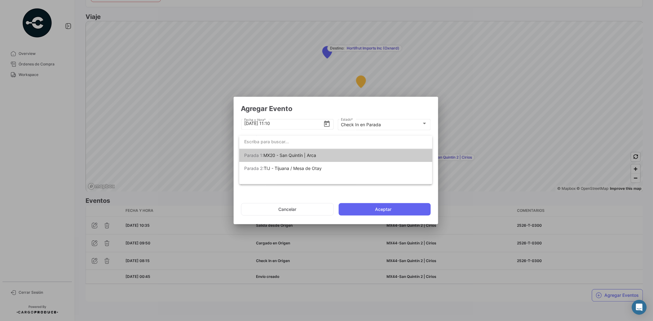
click at [311, 157] on span "MX20 - San Quintín | Arca" at bounding box center [289, 154] width 53 height 5
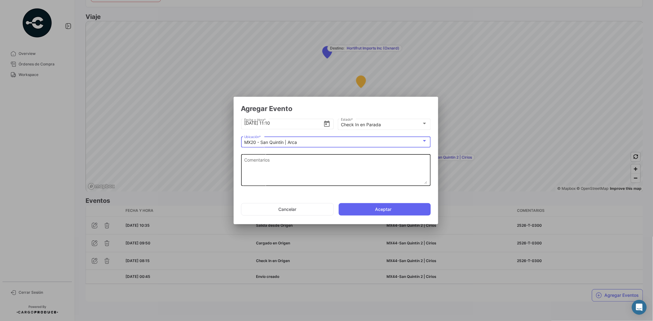
click at [295, 165] on textarea "Comentarios" at bounding box center [335, 169] width 183 height 27
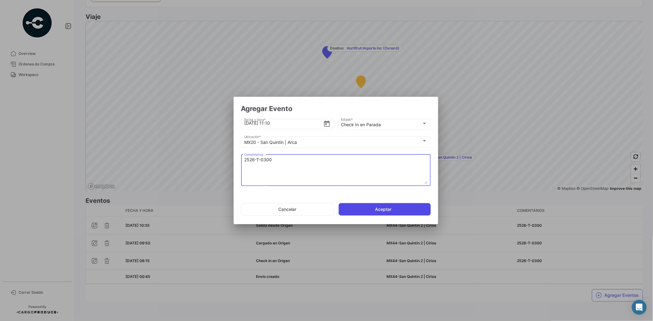
type textarea "2526-T-0300"
drag, startPoint x: 388, startPoint y: 214, endPoint x: 393, endPoint y: 215, distance: 4.5
click at [389, 215] on button "Aceptar" at bounding box center [385, 209] width 92 height 12
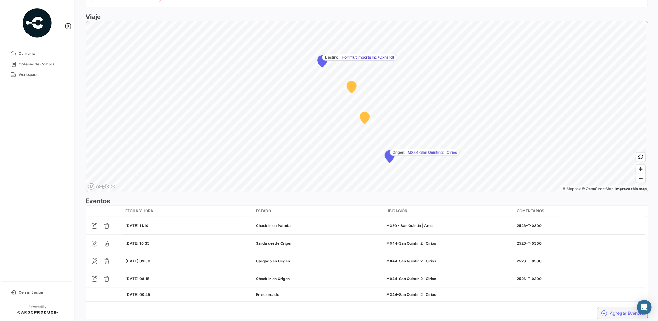
click at [620, 310] on button "Agregar Eventos" at bounding box center [622, 313] width 51 height 12
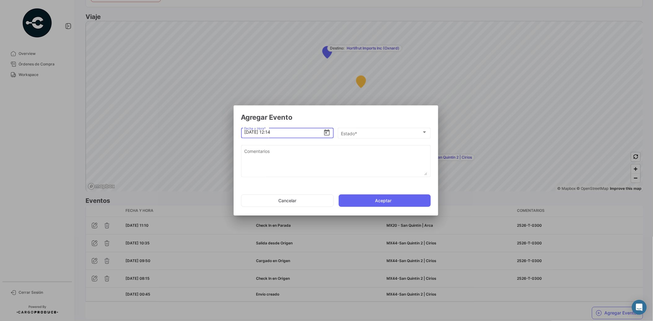
click at [327, 132] on icon "Open calendar" at bounding box center [326, 132] width 7 height 7
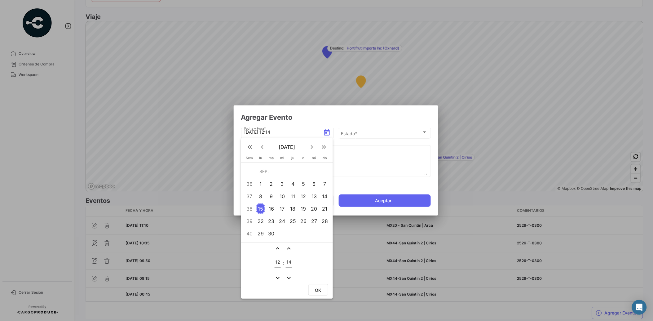
click at [278, 276] on mat-icon "expand_more" at bounding box center [277, 277] width 7 height 7
type input "11"
click at [292, 261] on table "expand_less expand_less 11 : 14 expand_more expand_more" at bounding box center [284, 263] width 22 height 39
click at [289, 261] on input "14" at bounding box center [289, 261] width 6 height 5
type input "1"
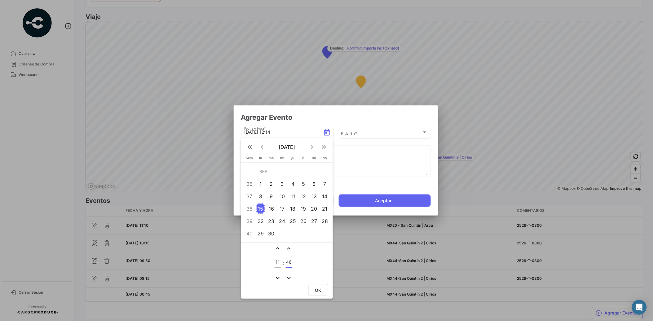
type input "46"
click at [317, 288] on span "OK" at bounding box center [318, 289] width 6 height 5
type input "[DATE] 11:46"
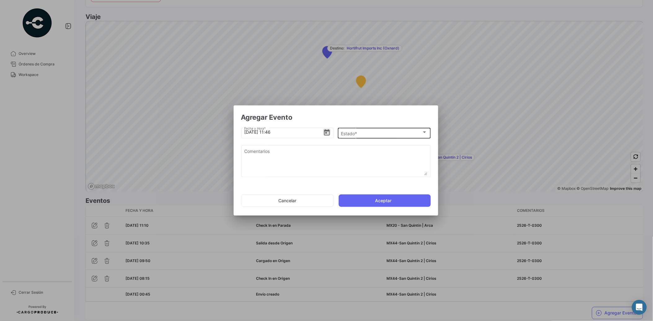
click at [378, 134] on div "Estado *" at bounding box center [381, 133] width 81 height 5
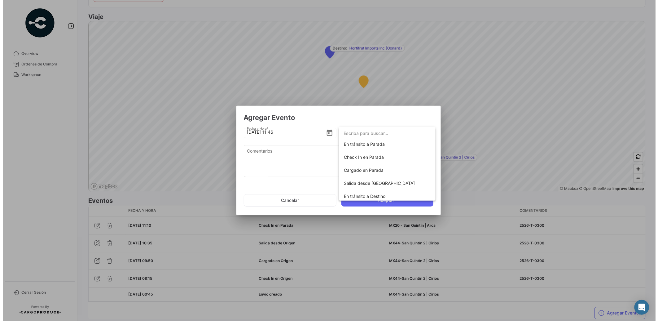
scroll to position [57, 0]
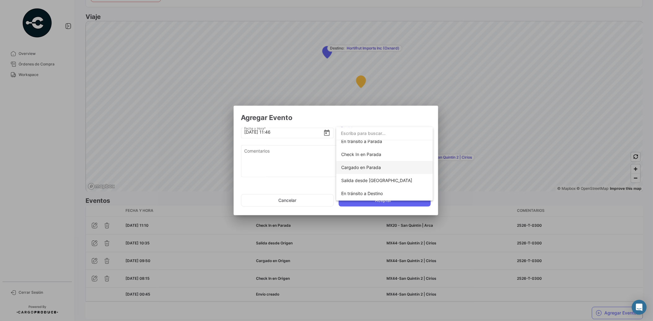
click at [377, 166] on span "Cargado en Parada" at bounding box center [361, 167] width 40 height 5
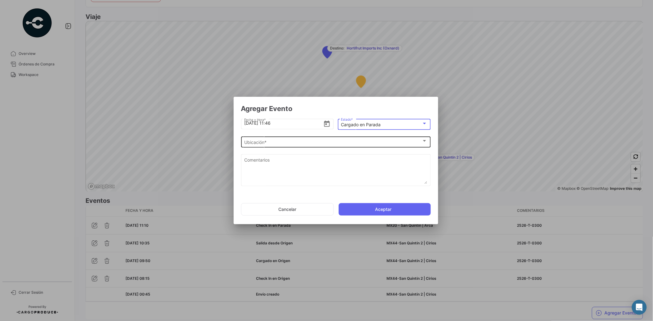
click at [275, 144] on div "Ubicación *" at bounding box center [333, 142] width 178 height 5
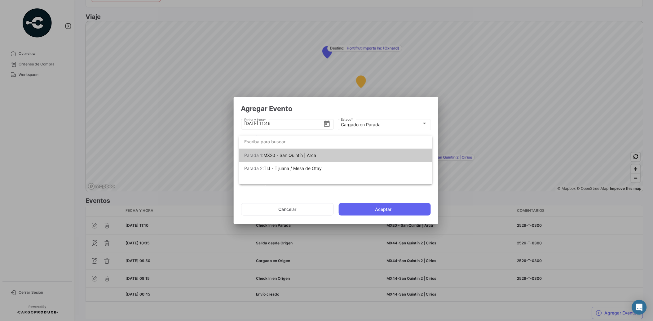
click at [312, 155] on span "MX20 - San Quintín | Arca" at bounding box center [289, 154] width 53 height 5
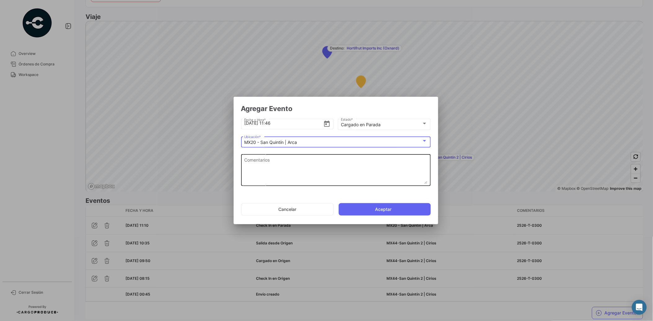
click at [315, 174] on textarea "Comentarios" at bounding box center [335, 169] width 183 height 27
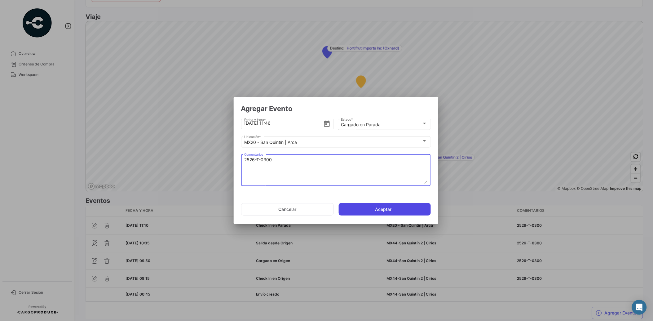
type textarea "2526-T-0300"
click at [384, 205] on button "Aceptar" at bounding box center [385, 209] width 92 height 12
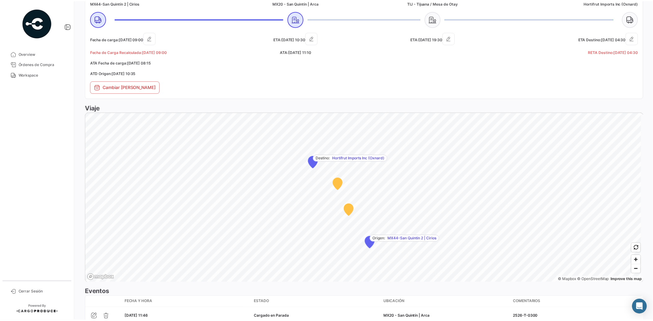
scroll to position [403, 0]
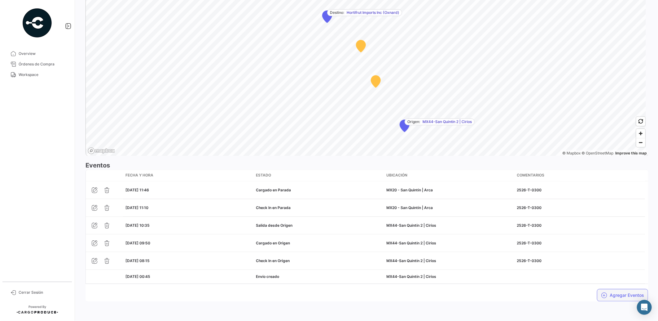
click at [621, 296] on button "Agregar Eventos" at bounding box center [622, 295] width 51 height 12
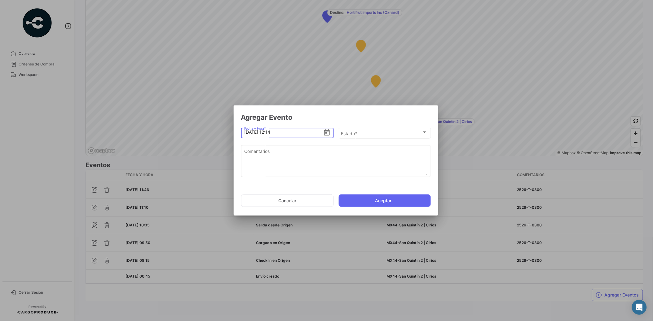
click at [324, 133] on icon "Open calendar" at bounding box center [327, 132] width 6 height 6
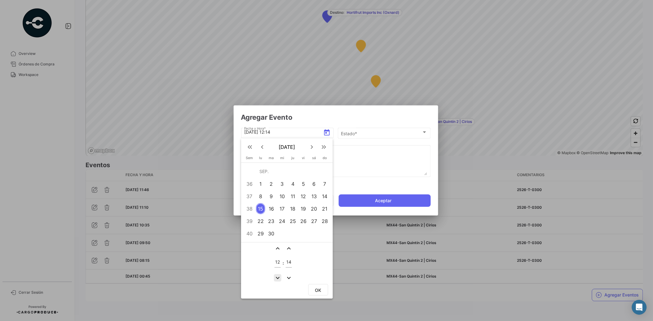
click at [276, 278] on mat-icon "expand_more" at bounding box center [277, 277] width 7 height 7
drag, startPoint x: 278, startPoint y: 247, endPoint x: 286, endPoint y: 269, distance: 23.4
click at [278, 247] on mat-icon "expand_less" at bounding box center [277, 247] width 7 height 7
type input "12"
click at [288, 276] on mat-icon "expand_more" at bounding box center [288, 277] width 7 height 7
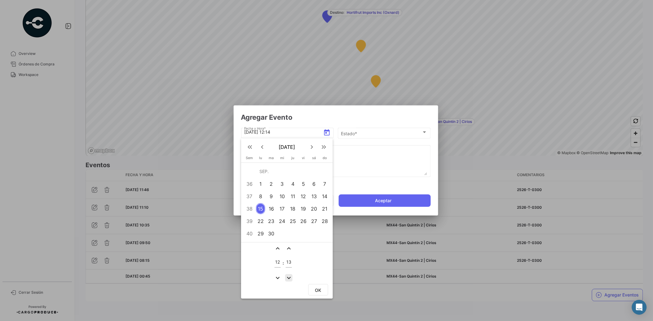
click at [288, 276] on mat-icon "expand_more" at bounding box center [288, 277] width 7 height 7
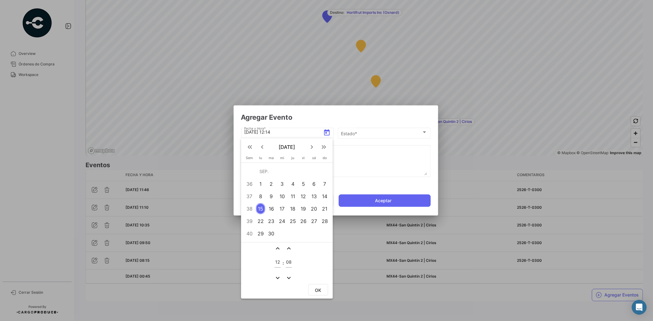
click at [288, 277] on mat-icon "expand_more" at bounding box center [288, 277] width 7 height 7
click at [286, 275] on mat-icon "expand_more" at bounding box center [288, 277] width 7 height 7
type input "06"
click at [320, 288] on span "OK" at bounding box center [318, 289] width 6 height 5
type input "[DATE] 12:06"
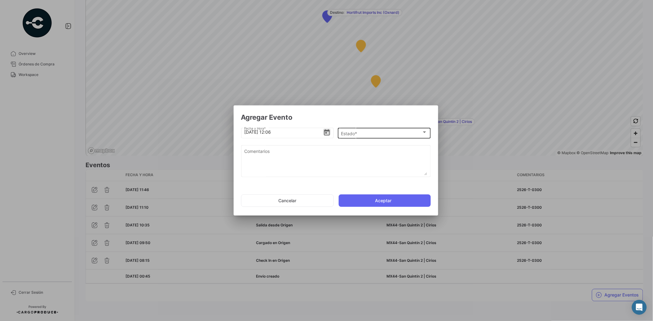
click at [375, 134] on div "Estado *" at bounding box center [381, 133] width 81 height 5
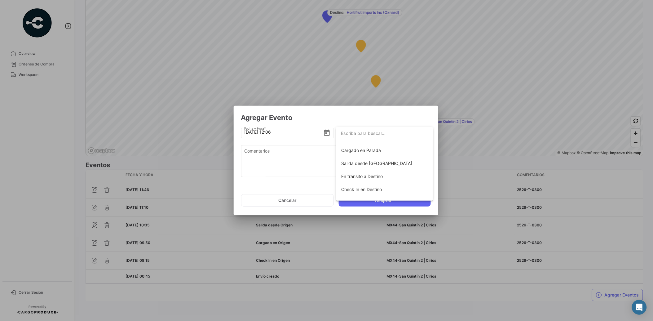
scroll to position [68, 0]
click at [397, 172] on span "Salida desde [GEOGRAPHIC_DATA]" at bounding box center [384, 170] width 87 height 13
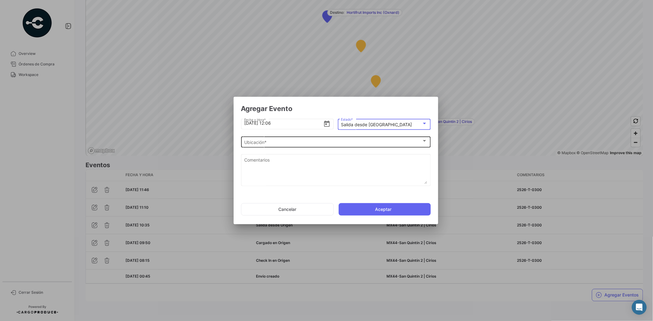
click at [299, 139] on div "Ubicación * Ubicación *" at bounding box center [335, 141] width 183 height 12
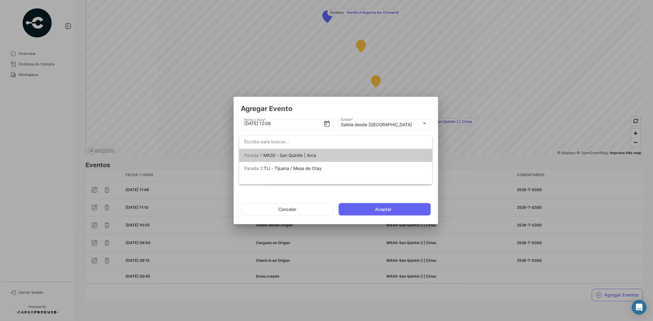
click at [321, 154] on span "[PERSON_NAME] 1: MX20 - San [PERSON_NAME] | Arca" at bounding box center [287, 155] width 87 height 13
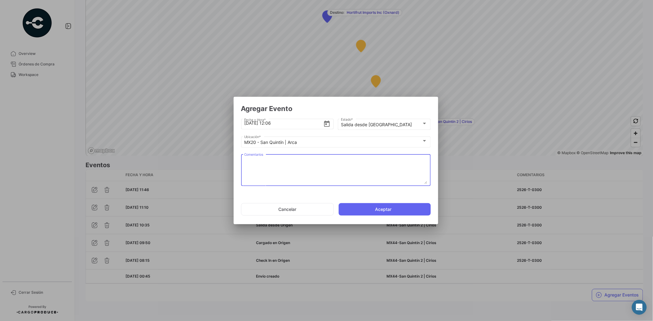
click at [333, 165] on textarea "Comentarios" at bounding box center [335, 169] width 183 height 27
click at [376, 123] on mat-select-trigger "Salida desde [GEOGRAPHIC_DATA]" at bounding box center [376, 124] width 71 height 5
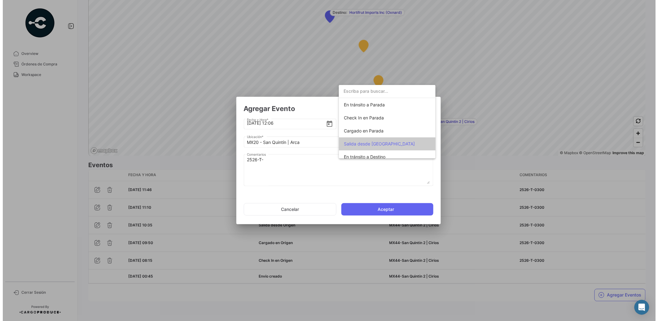
scroll to position [53, 0]
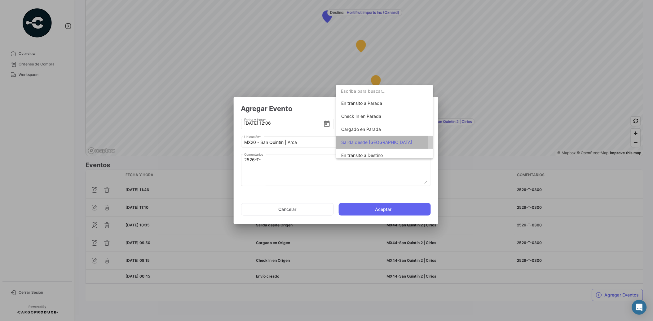
click at [370, 142] on span "Salida desde [GEOGRAPHIC_DATA]" at bounding box center [376, 141] width 71 height 5
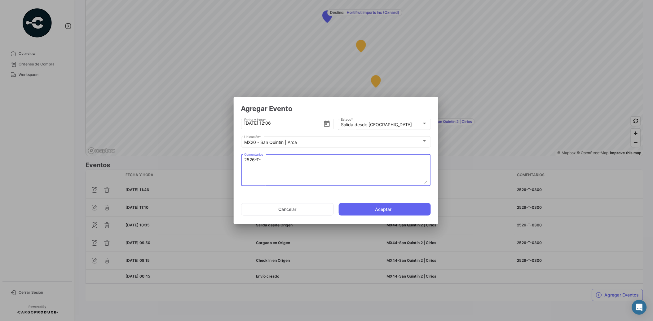
click at [295, 166] on textarea "2526-T-" at bounding box center [335, 169] width 183 height 27
type textarea "2526-T-0300"
click at [363, 208] on button "Aceptar" at bounding box center [385, 209] width 92 height 12
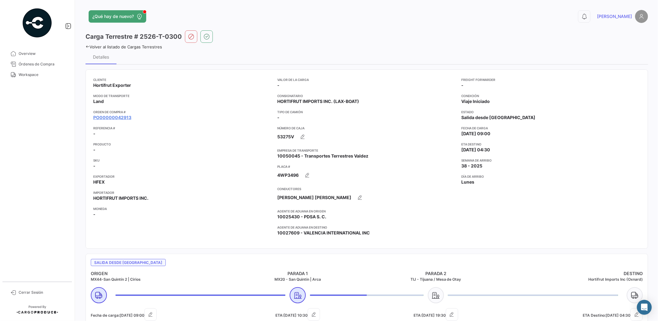
scroll to position [420, 0]
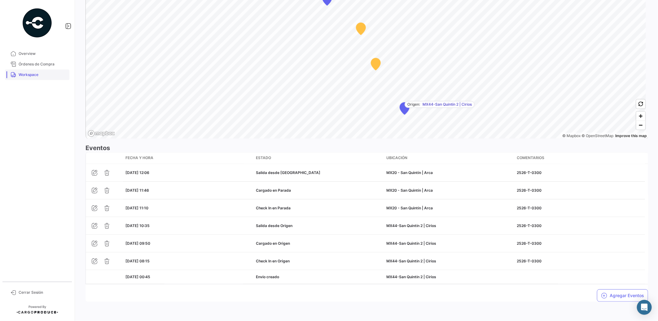
drag, startPoint x: 19, startPoint y: 69, endPoint x: 14, endPoint y: 70, distance: 4.7
click at [19, 69] on link "Workspace" at bounding box center [37, 74] width 64 height 11
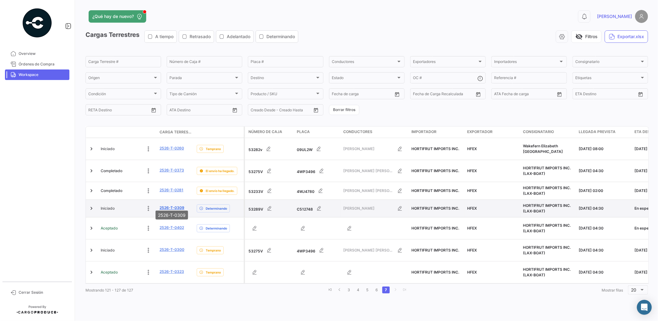
click at [177, 205] on link "2526-T-0309" at bounding box center [172, 208] width 25 height 6
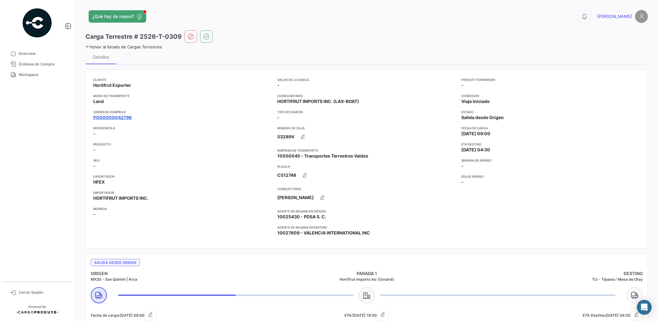
click at [124, 116] on link "PO00000042796" at bounding box center [112, 117] width 38 height 6
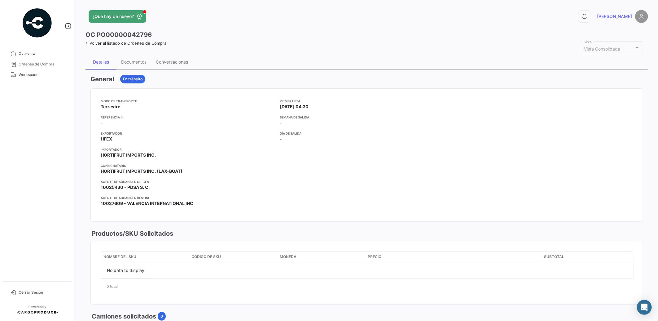
click at [86, 41] on icon at bounding box center [88, 43] width 4 height 4
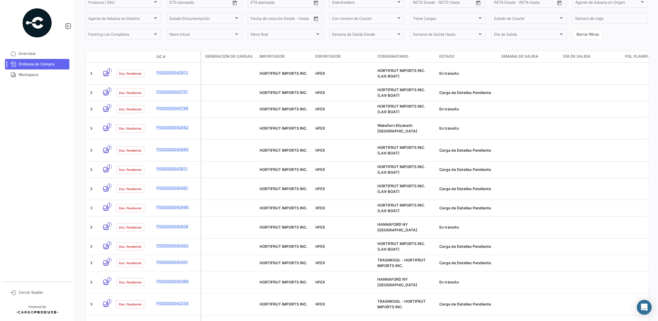
scroll to position [212, 0]
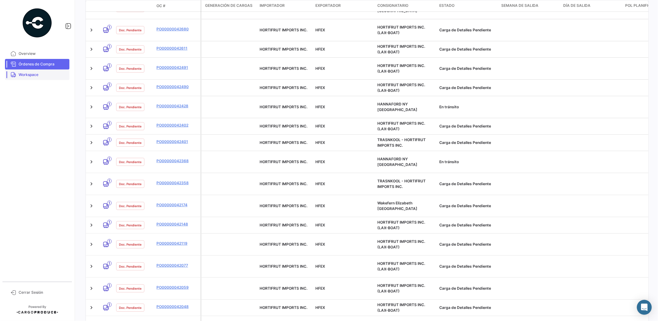
click at [21, 73] on span "Workspace" at bounding box center [43, 75] width 48 height 6
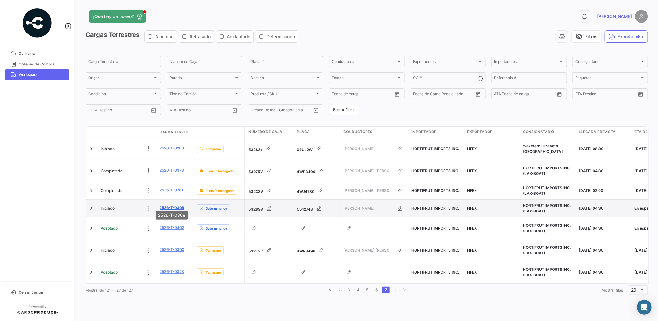
click at [175, 205] on link "2526-T-0309" at bounding box center [172, 208] width 25 height 6
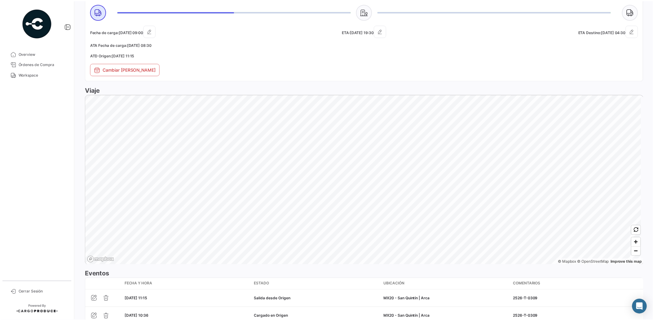
scroll to position [357, 0]
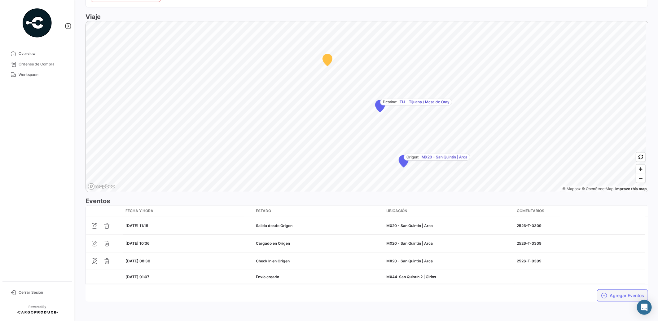
click at [611, 293] on button "Agregar Eventos" at bounding box center [622, 295] width 51 height 12
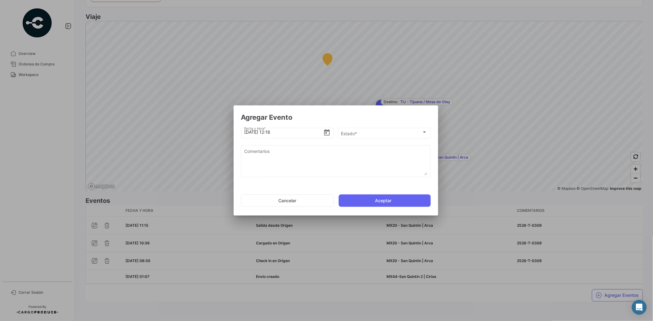
click at [360, 125] on app-add-land-shipment-event-popup "Agregar Evento [DATE] 12:16 Fecha y Hora * Estado * Estado * Comentarios Cancel…" at bounding box center [336, 162] width 190 height 98
click at [362, 133] on div "Estado *" at bounding box center [381, 133] width 81 height 5
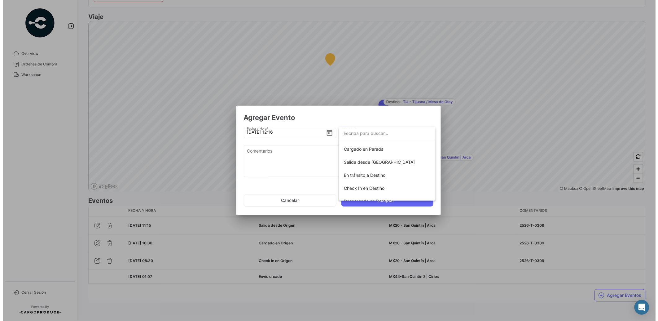
scroll to position [64, 0]
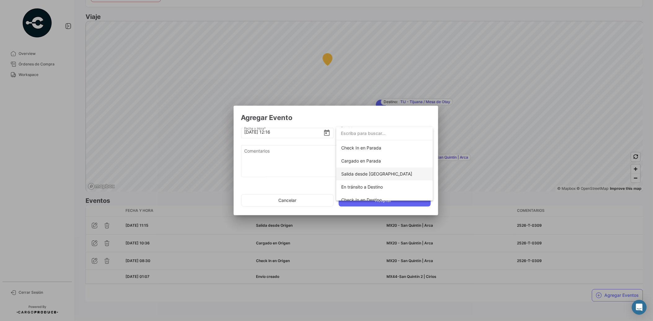
click at [386, 174] on span "Salida desde [GEOGRAPHIC_DATA]" at bounding box center [384, 173] width 87 height 13
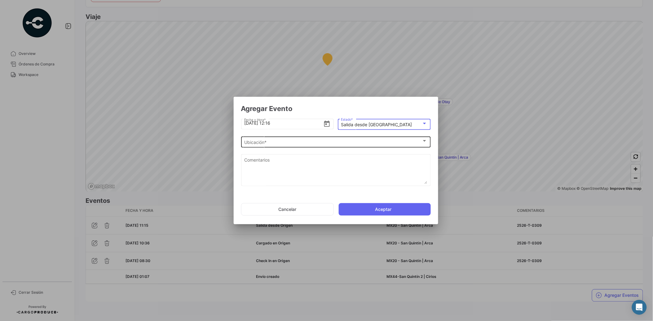
click at [296, 142] on div "Ubicación *" at bounding box center [333, 142] width 178 height 5
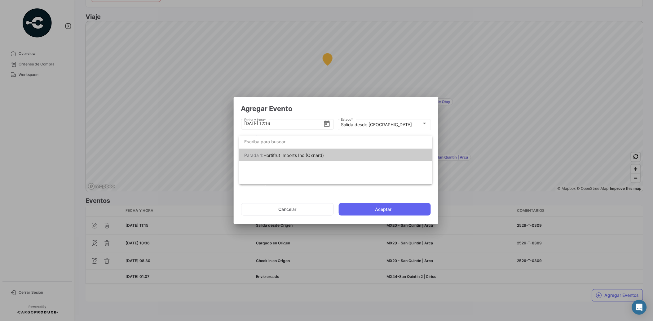
click at [308, 106] on div at bounding box center [326, 160] width 653 height 321
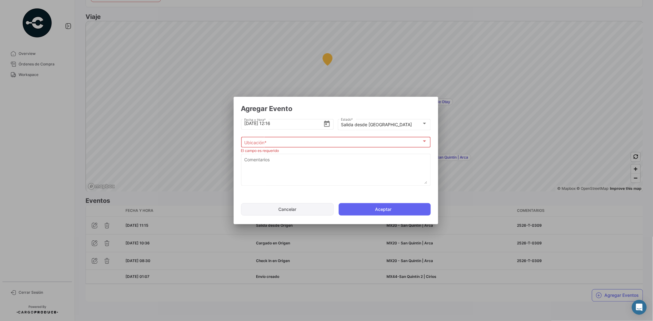
click at [305, 206] on button "Cancelar" at bounding box center [287, 209] width 93 height 12
